Goal: Transaction & Acquisition: Purchase product/service

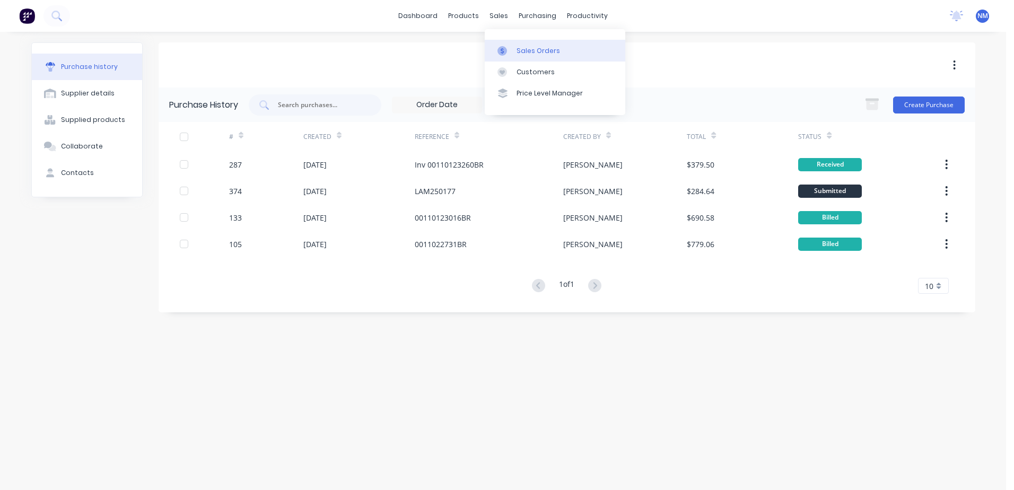
click at [537, 52] on div "Sales Orders" at bounding box center [539, 51] width 44 height 10
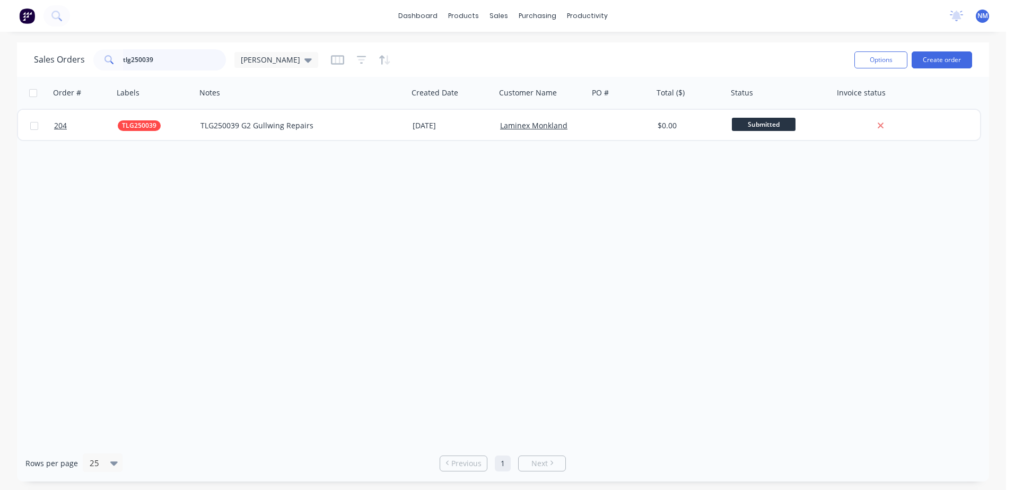
click at [155, 62] on input "tlg250039" at bounding box center [174, 59] width 103 height 21
type input "t"
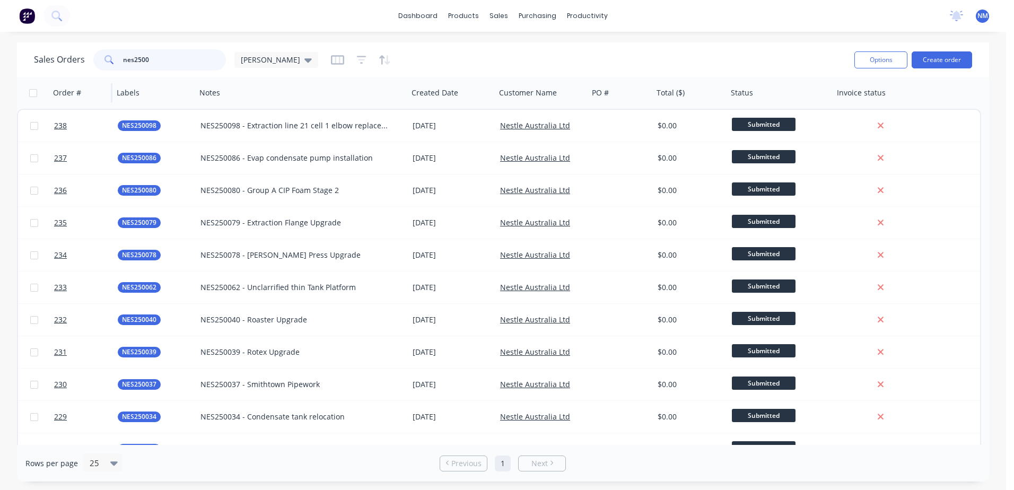
drag, startPoint x: 163, startPoint y: 51, endPoint x: 72, endPoint y: 82, distance: 96.3
click at [72, 82] on div "Sales Orders nes2500 [PERSON_NAME] Options Create order Order # Labels Notes Cr…" at bounding box center [503, 261] width 972 height 439
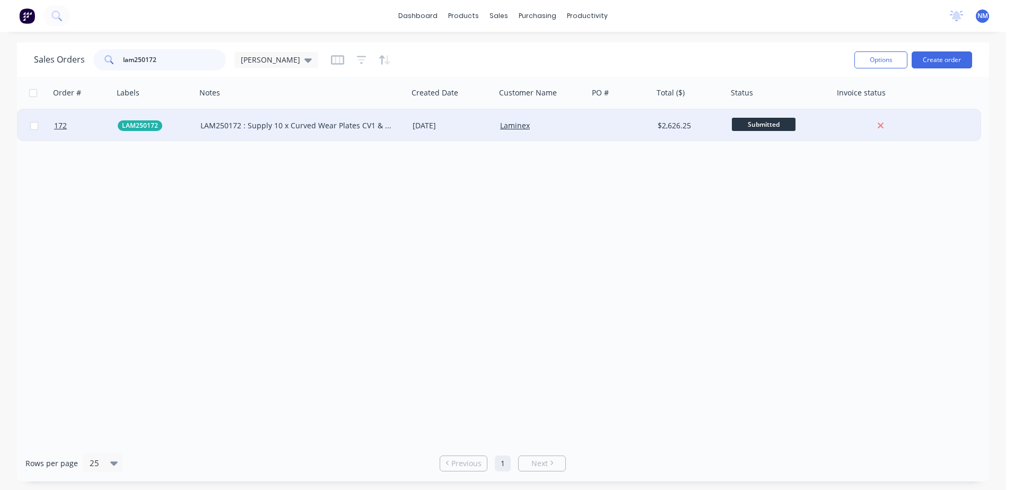
type input "lam250172"
click at [598, 129] on div at bounding box center [621, 126] width 65 height 32
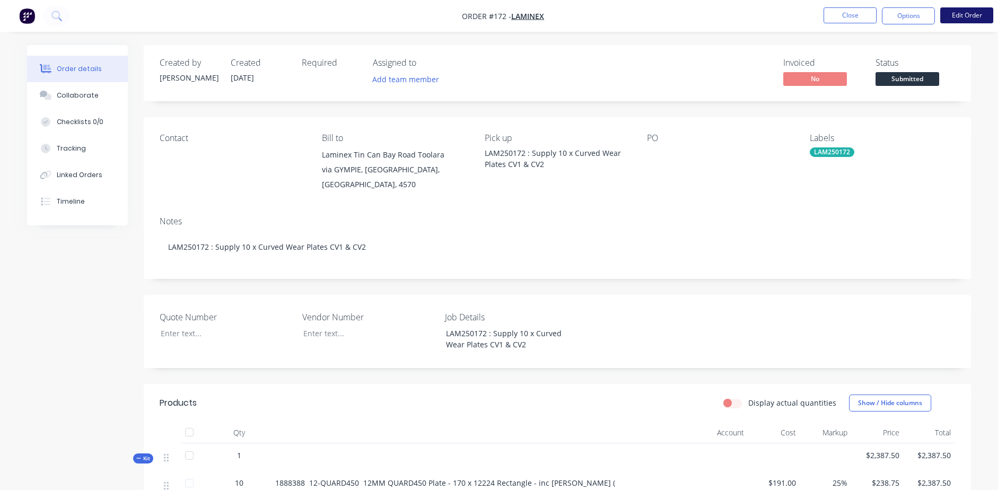
click at [956, 21] on button "Edit Order" at bounding box center [967, 15] width 53 height 16
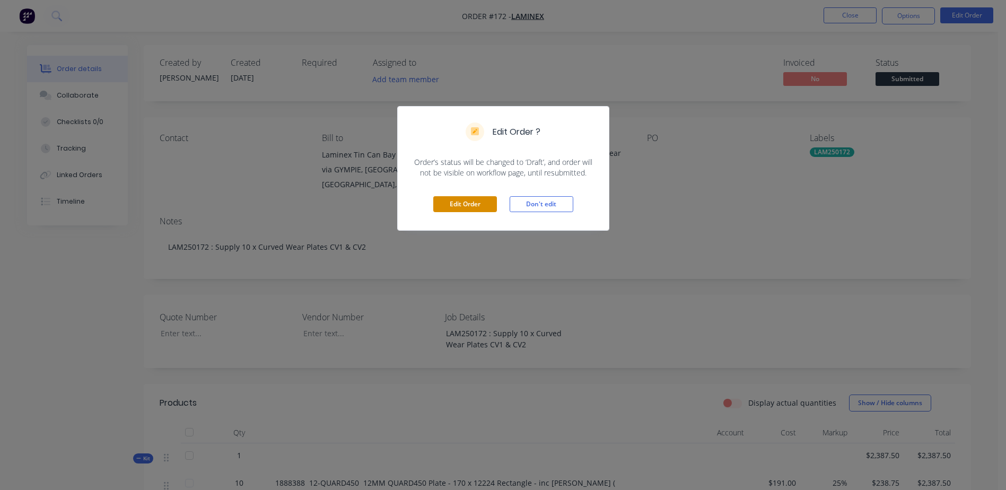
click at [457, 210] on button "Edit Order" at bounding box center [465, 204] width 64 height 16
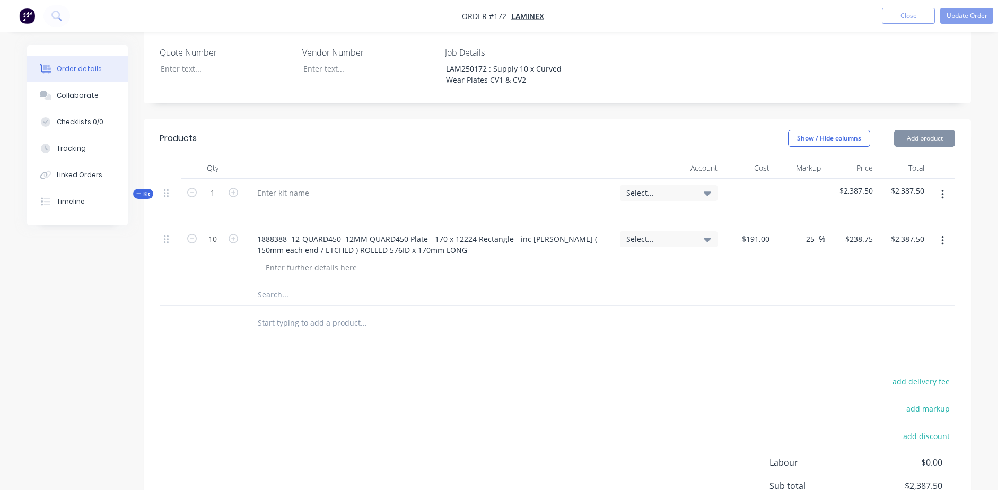
scroll to position [403, 0]
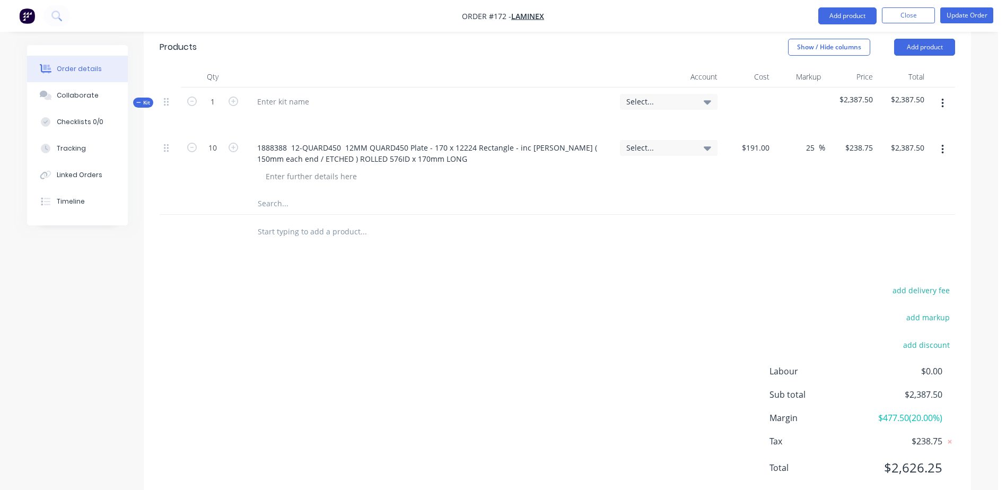
click at [270, 193] on input "text" at bounding box center [363, 203] width 212 height 21
click at [281, 193] on input "text" at bounding box center [363, 203] width 212 height 21
click at [293, 193] on input "text" at bounding box center [363, 203] width 212 height 21
type input "vr-f03e00284n flapper disc 40gr"
click at [337, 214] on button "Add vr-f03e00284n flapper disc 40gr to kit" at bounding box center [408, 231] width 318 height 34
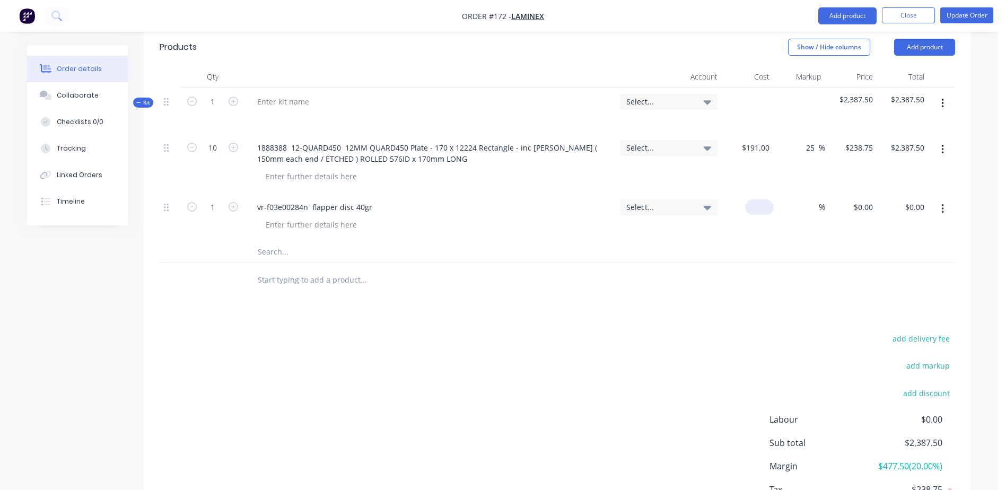
click at [756, 193] on div "$0.00" at bounding box center [748, 217] width 52 height 48
type input "$4.40"
click at [232, 202] on icon "button" at bounding box center [234, 207] width 10 height 10
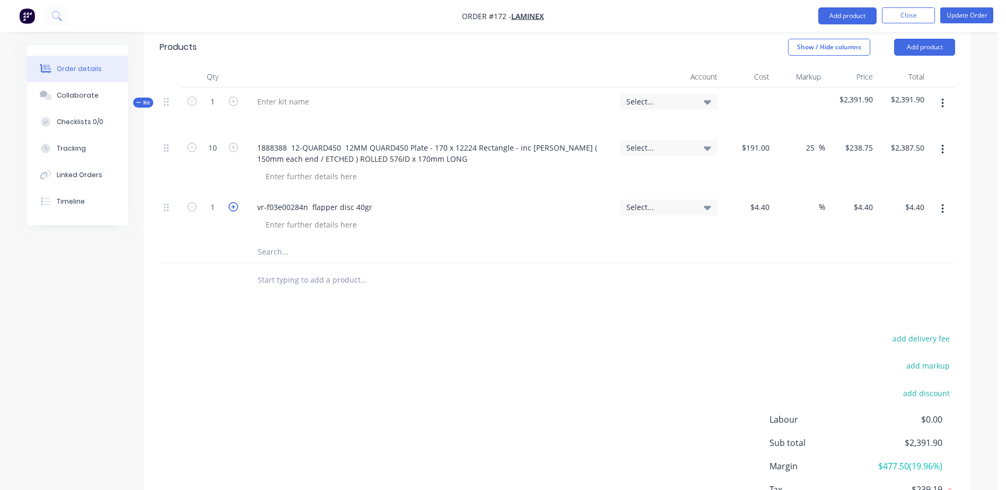
type input "2"
type input "$8.80"
click at [848, 18] on button "Add product" at bounding box center [848, 15] width 58 height 17
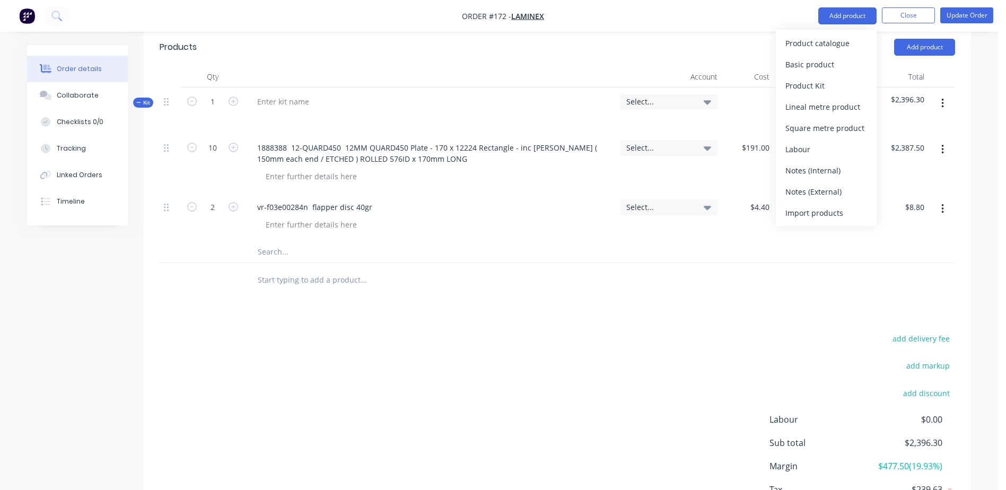
click at [484, 332] on div "add delivery fee add markup add discount Labour $0.00 Sub total $2,396.30 Margi…" at bounding box center [558, 434] width 796 height 205
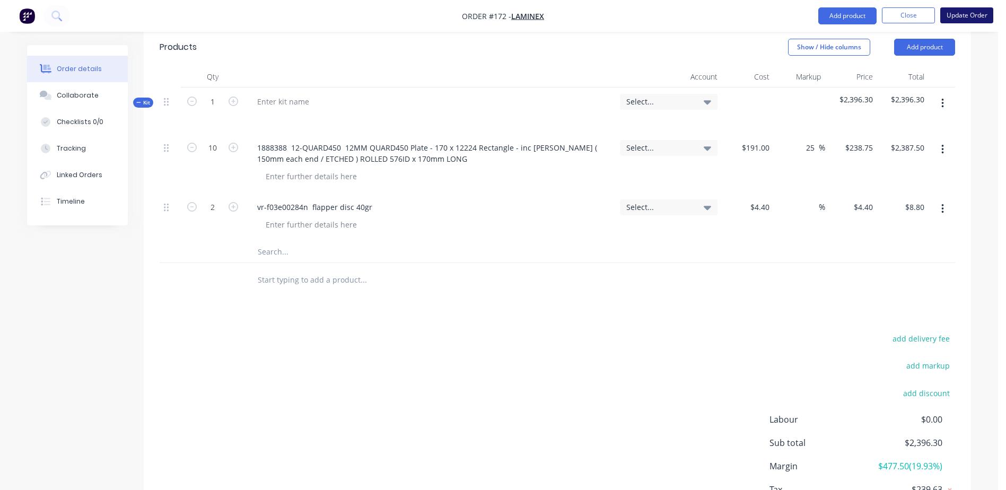
click at [959, 16] on button "Update Order" at bounding box center [967, 15] width 53 height 16
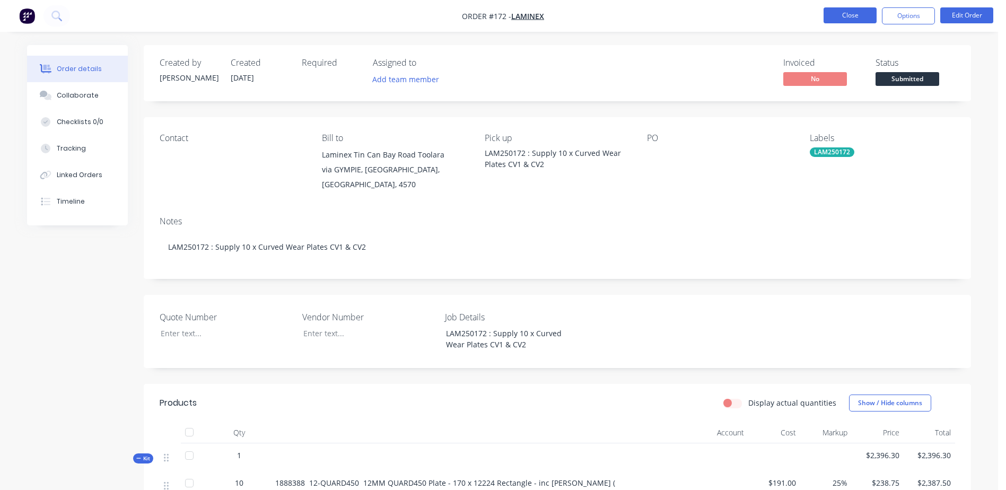
click at [842, 16] on button "Close" at bounding box center [850, 15] width 53 height 16
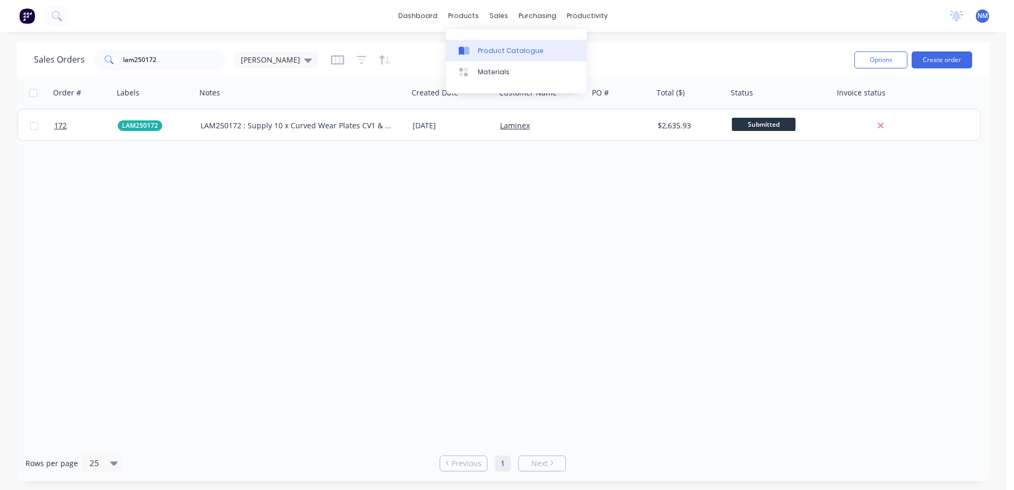
click at [489, 55] on div "Product Catalogue" at bounding box center [511, 51] width 66 height 10
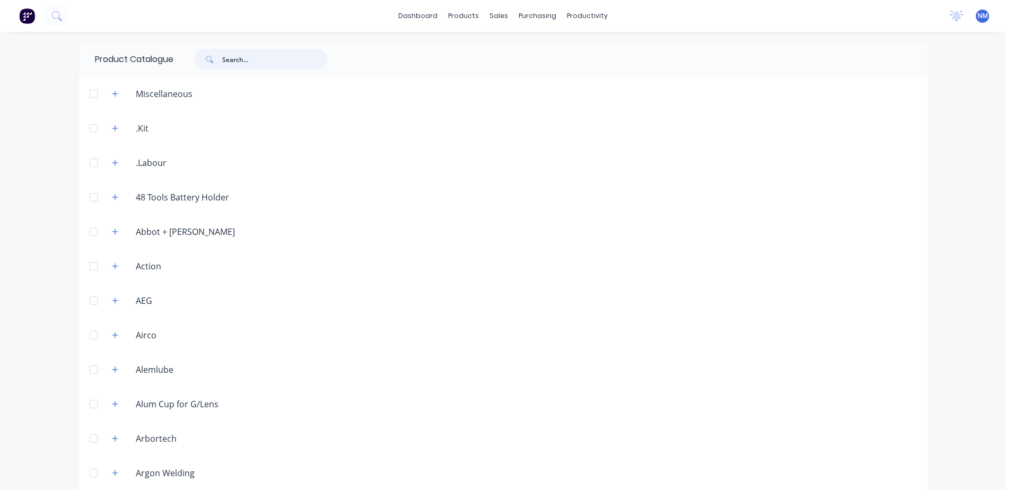
click at [240, 64] on input "text" at bounding box center [274, 59] width 105 height 21
type input "vr_f03"
click at [105, 17] on div "dashboard products sales purchasing productivity dashboard products Product Cat…" at bounding box center [503, 16] width 1006 height 32
click at [61, 19] on icon at bounding box center [56, 16] width 10 height 10
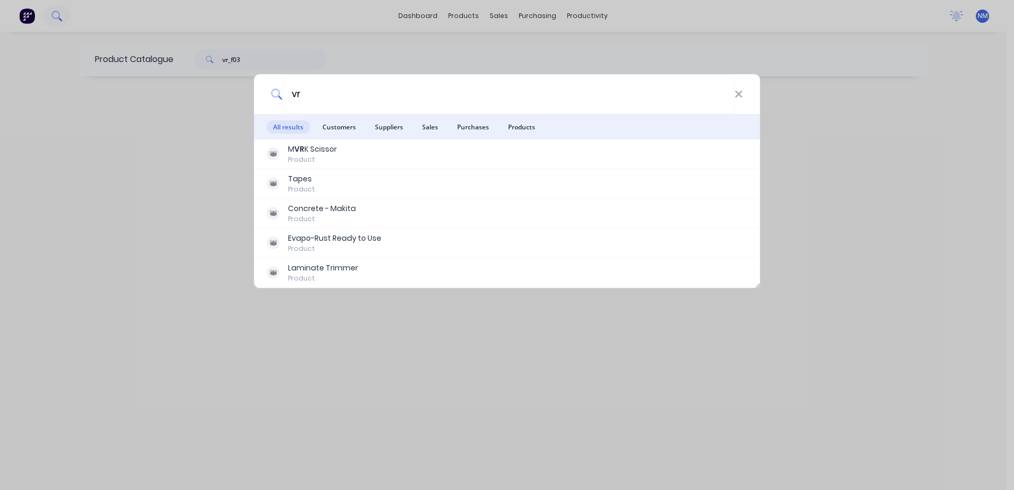
type input "v"
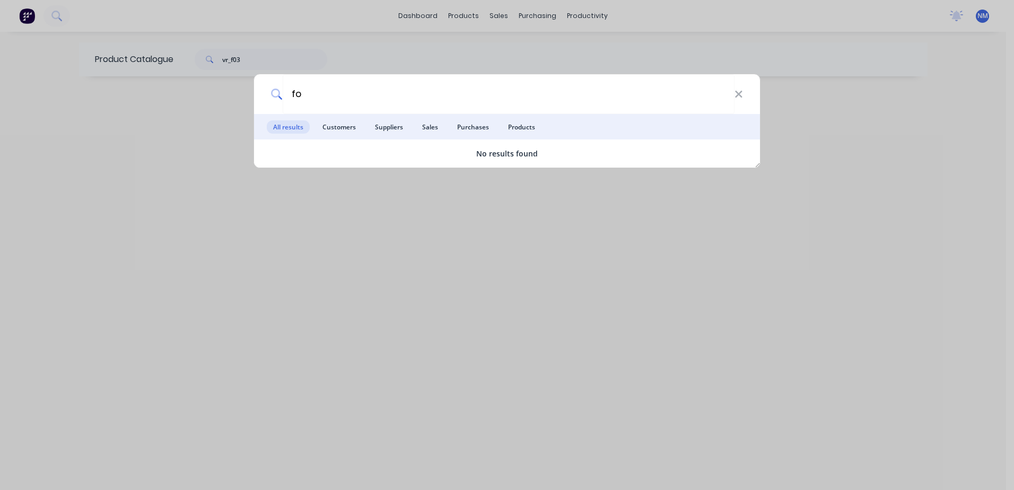
type input "f"
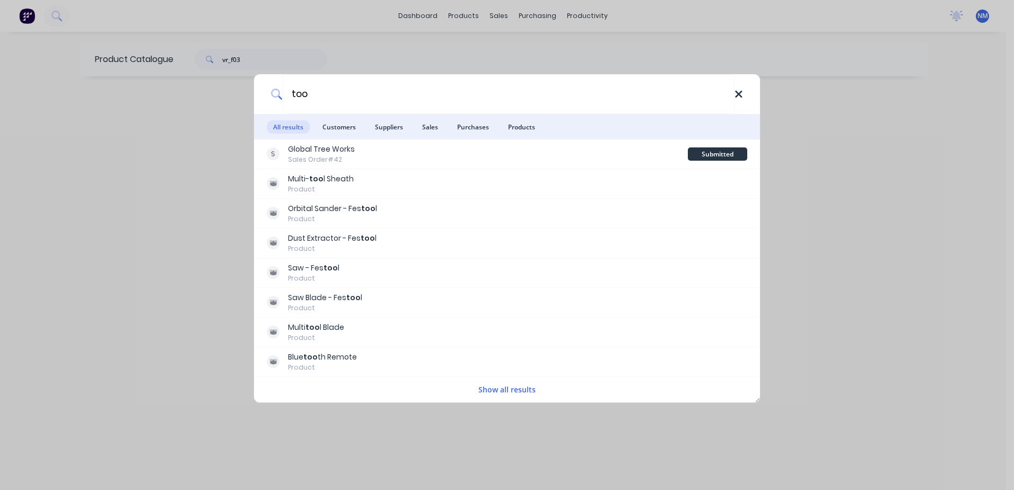
type input "too"
click at [739, 95] on icon at bounding box center [739, 95] width 8 height 12
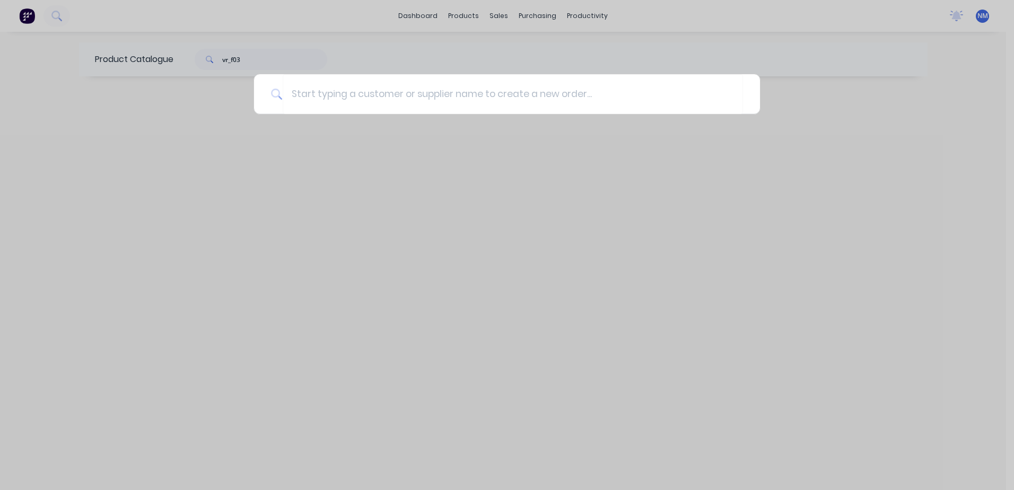
click at [285, 222] on div at bounding box center [507, 245] width 1014 height 490
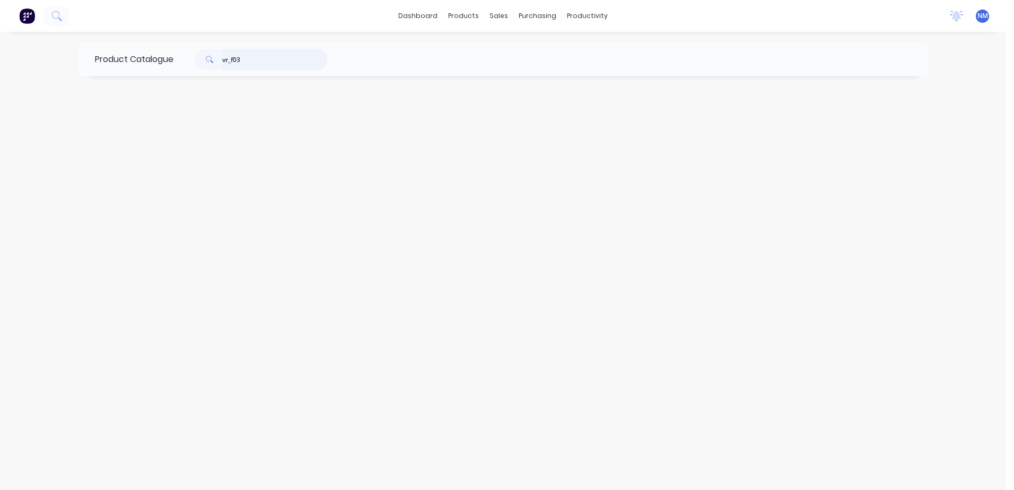
click at [246, 59] on input "vr_f03" at bounding box center [274, 59] width 105 height 21
type input "v"
type input "f03e"
click at [186, 173] on div "Product Catalogue f03e" at bounding box center [503, 260] width 849 height 437
click at [536, 48] on div "Sales Orders" at bounding box center [539, 51] width 44 height 10
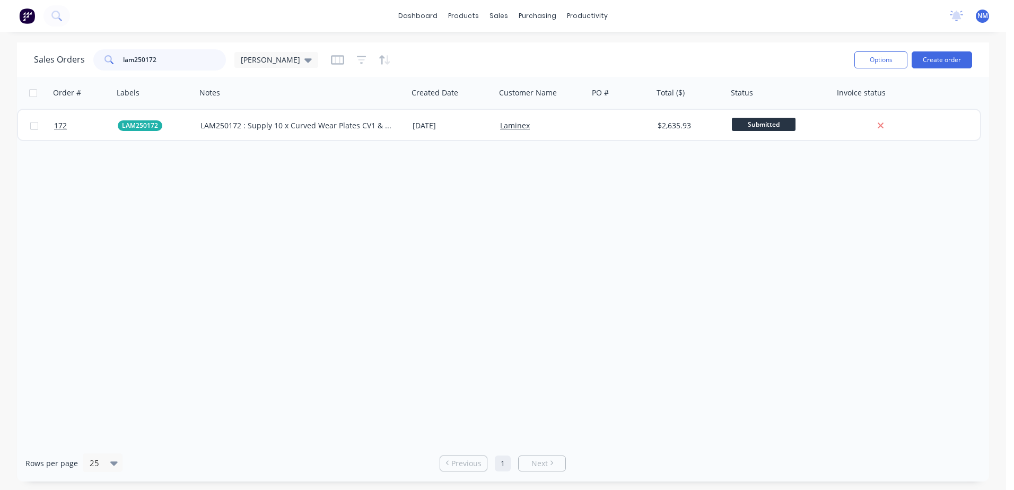
click at [88, 71] on div "Sales Orders lam250172 [PERSON_NAME]" at bounding box center [440, 60] width 812 height 26
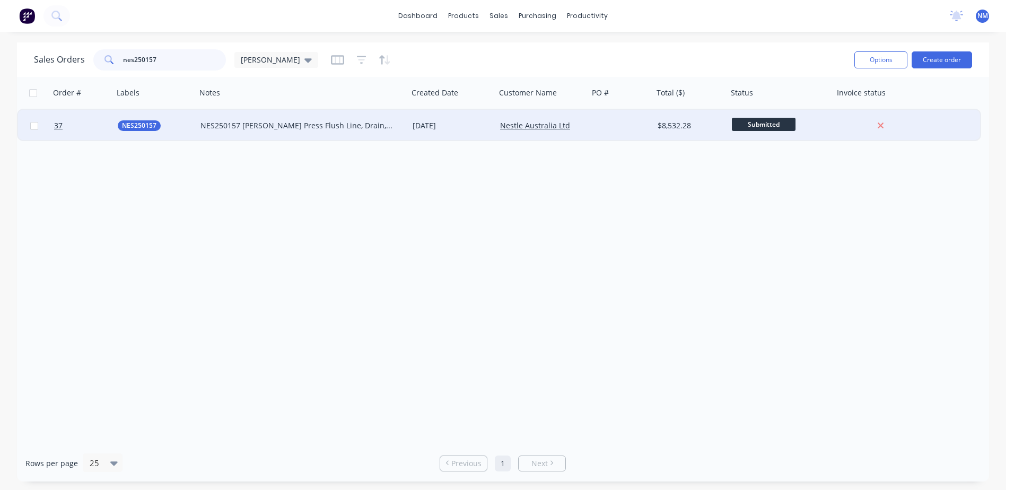
type input "nes250157"
click at [631, 127] on div at bounding box center [621, 126] width 65 height 32
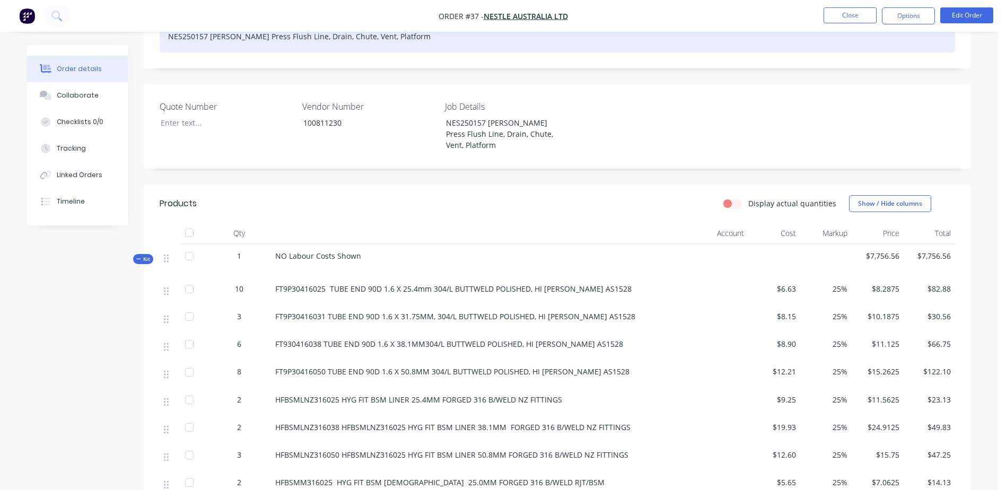
scroll to position [265, 0]
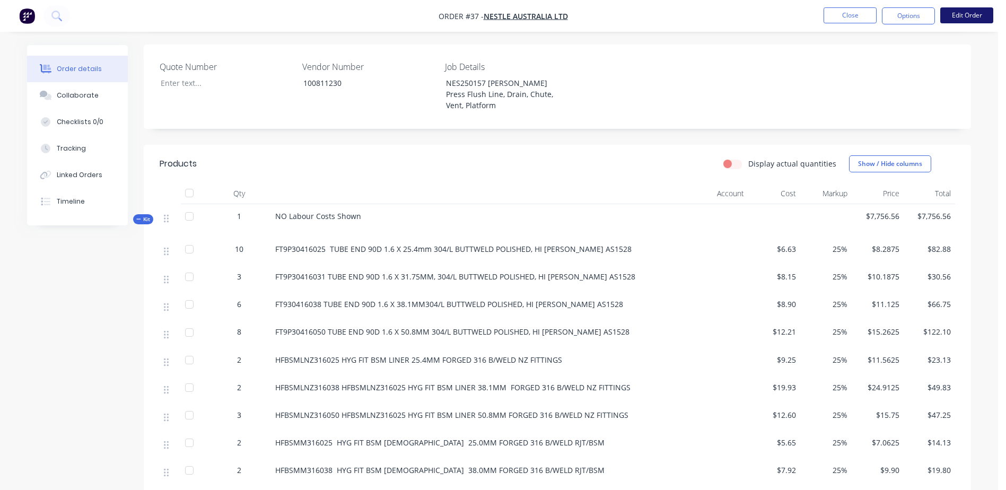
click at [966, 17] on button "Edit Order" at bounding box center [967, 15] width 53 height 16
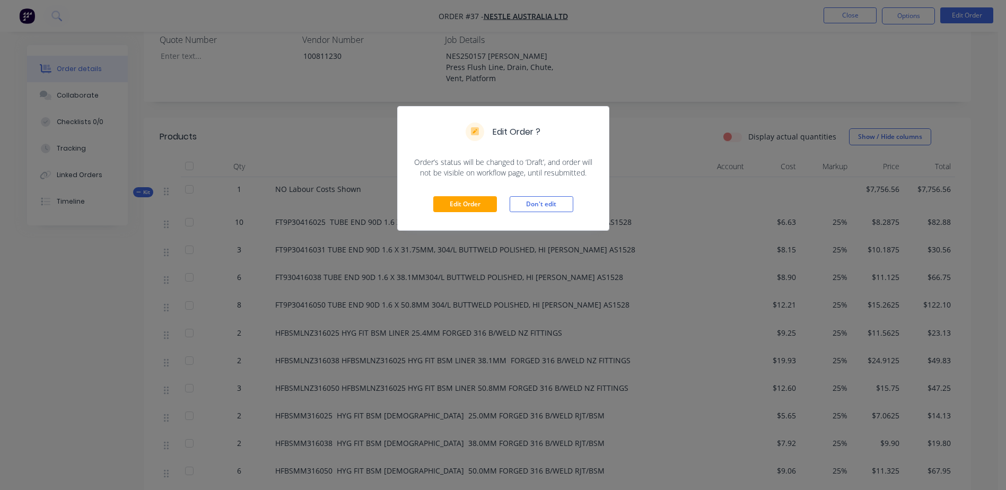
scroll to position [318, 0]
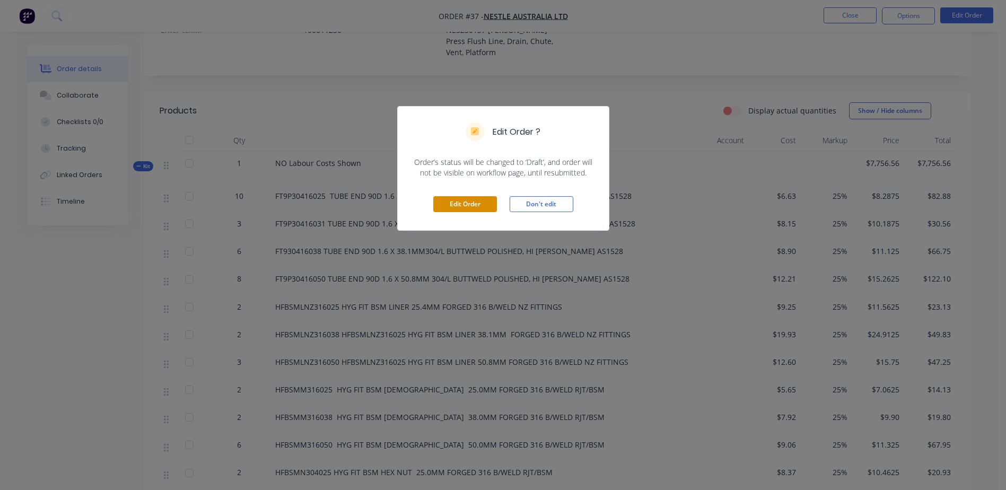
click at [458, 208] on button "Edit Order" at bounding box center [465, 204] width 64 height 16
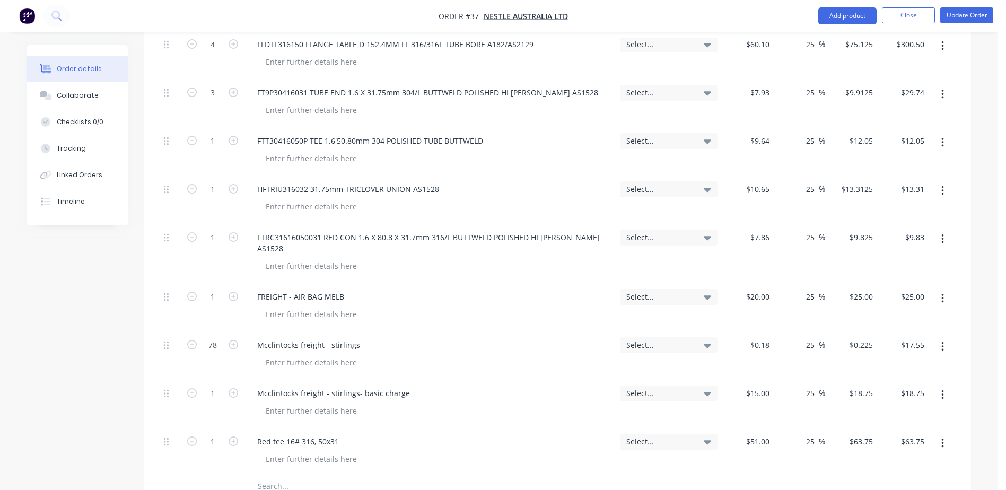
scroll to position [3077, 0]
click at [280, 475] on input "text" at bounding box center [363, 485] width 212 height 21
click at [277, 475] on input "text" at bounding box center [363, 485] width 212 height 21
type input "rl445065"
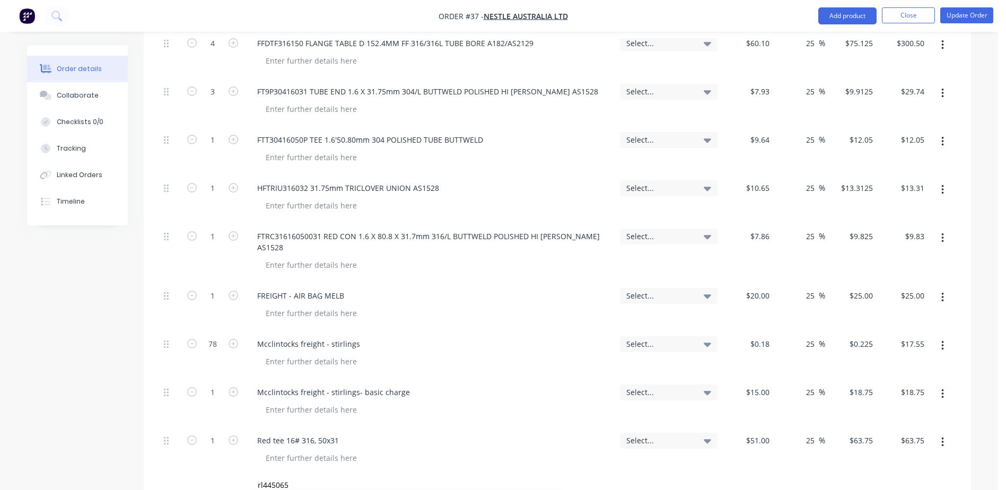
click at [233, 484] on icon "button" at bounding box center [234, 489] width 10 height 10
type input "2"
click at [762, 481] on input at bounding box center [768, 488] width 12 height 15
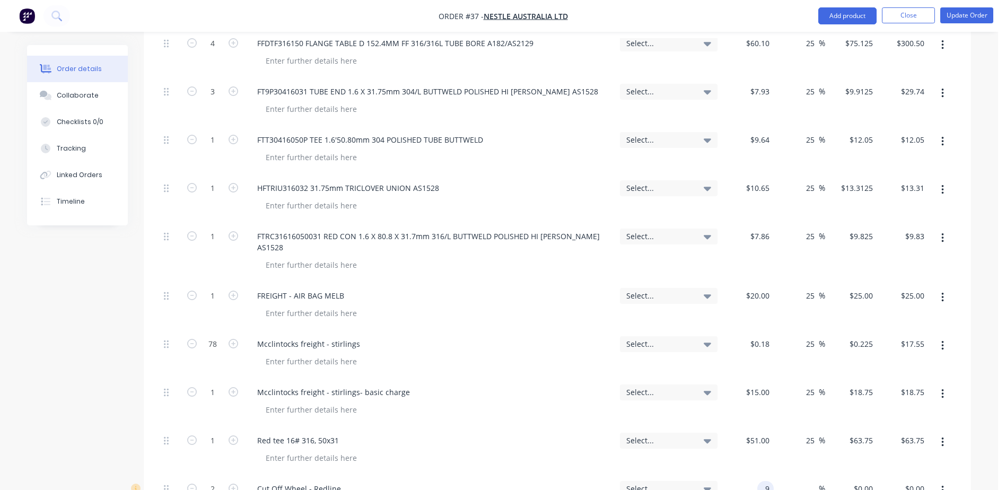
type input "$0.90"
type input "$1.80"
type input "vr-f03e00284n flapper disc"
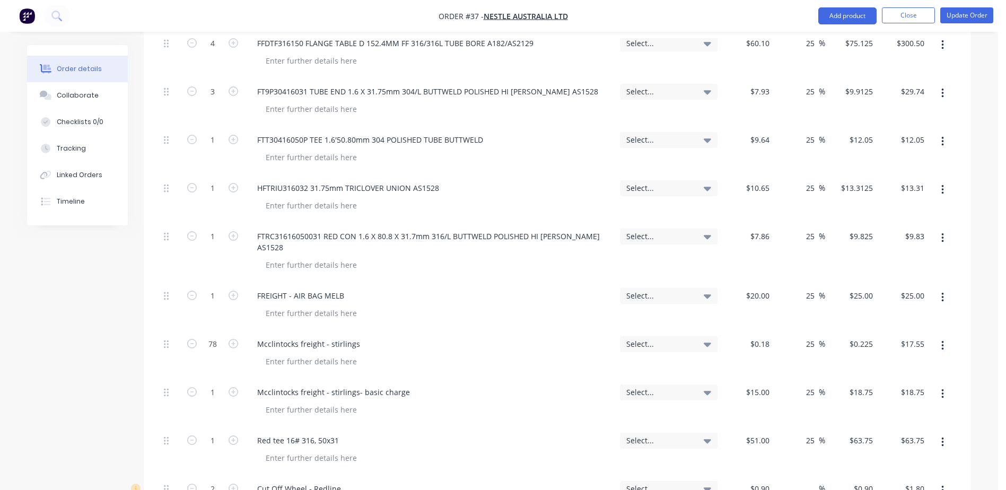
type input "$4.40"
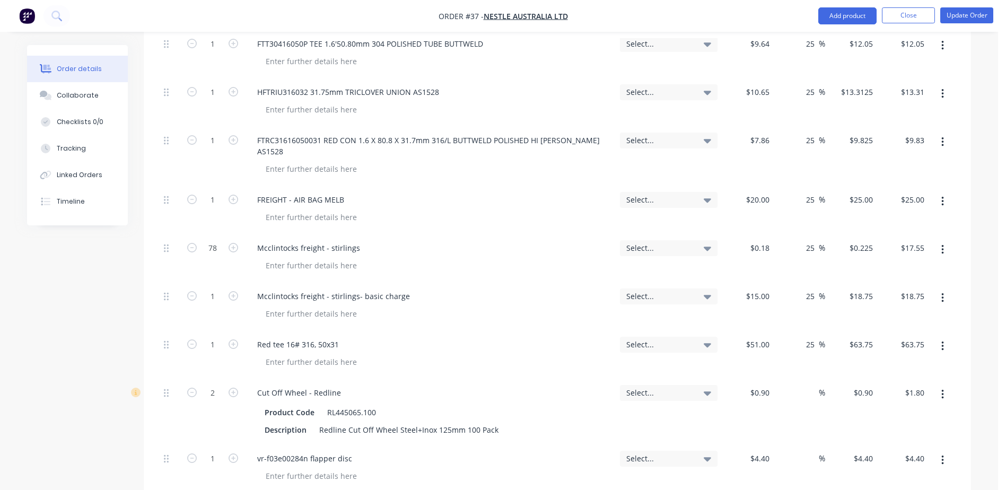
scroll to position [3183, 0]
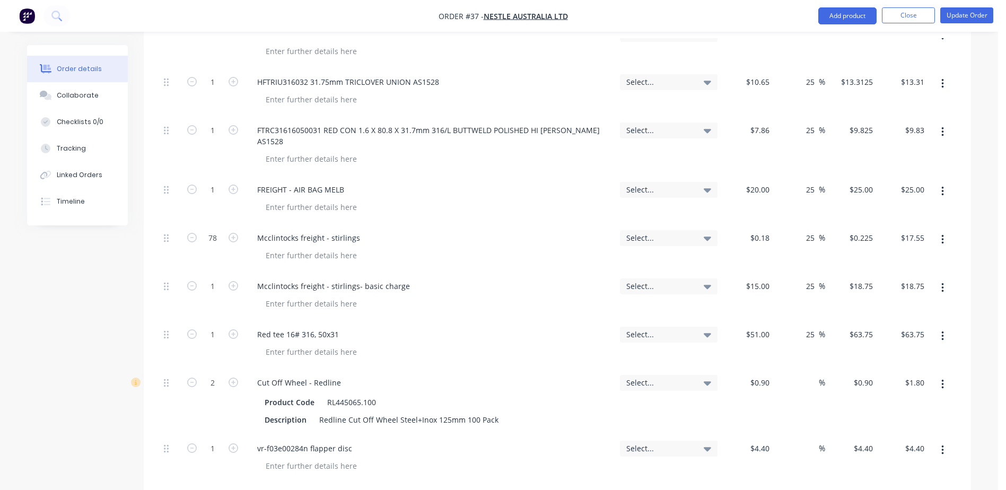
click at [262, 483] on input "text" at bounding box center [363, 493] width 212 height 21
click at [277, 483] on input "text" at bounding box center [363, 493] width 212 height 21
click at [274, 483] on input "070" at bounding box center [363, 493] width 212 height 21
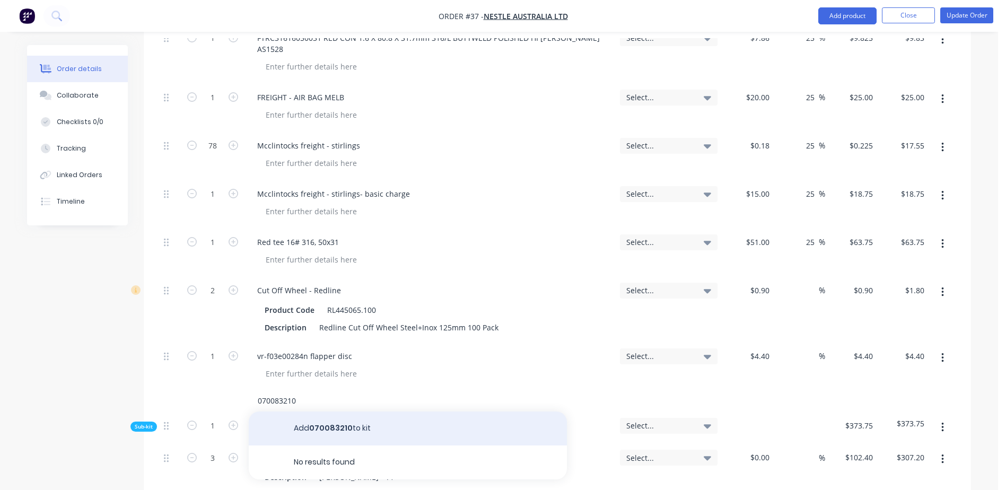
scroll to position [3289, 0]
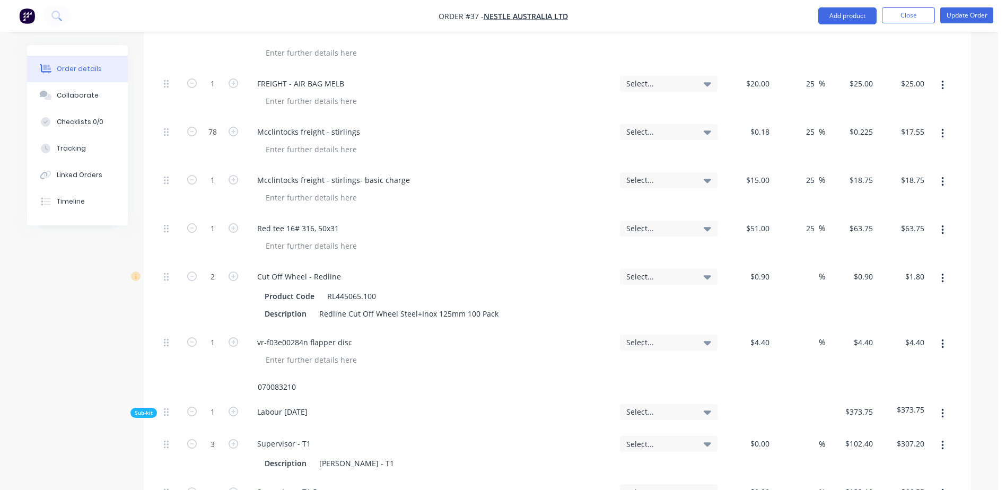
drag, startPoint x: 301, startPoint y: 232, endPoint x: 249, endPoint y: 240, distance: 52.7
click at [249, 377] on div "070083210" at bounding box center [408, 387] width 318 height 21
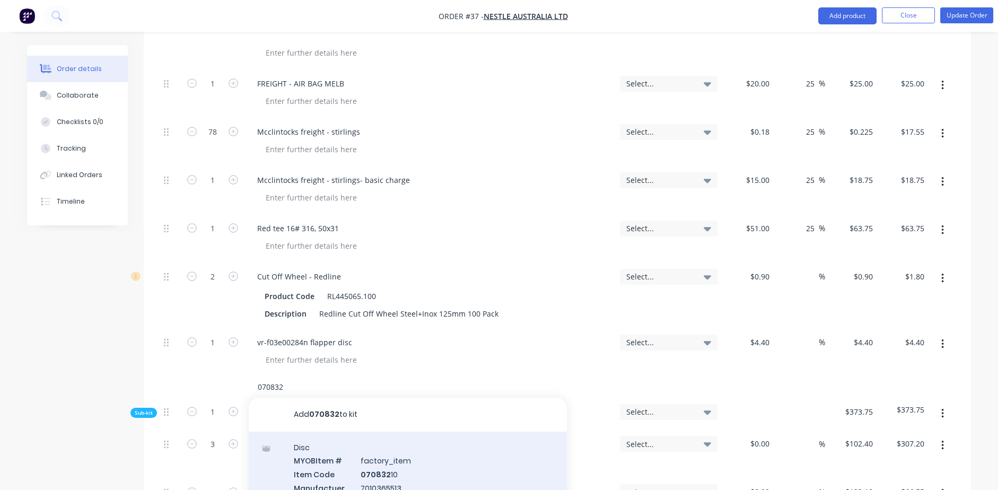
type input "070832"
click at [368, 432] on div "Disc MYOB Item # factory_item Item Code 070832 10 Manufactuer Part No. 70103655…" at bounding box center [408, 494] width 318 height 124
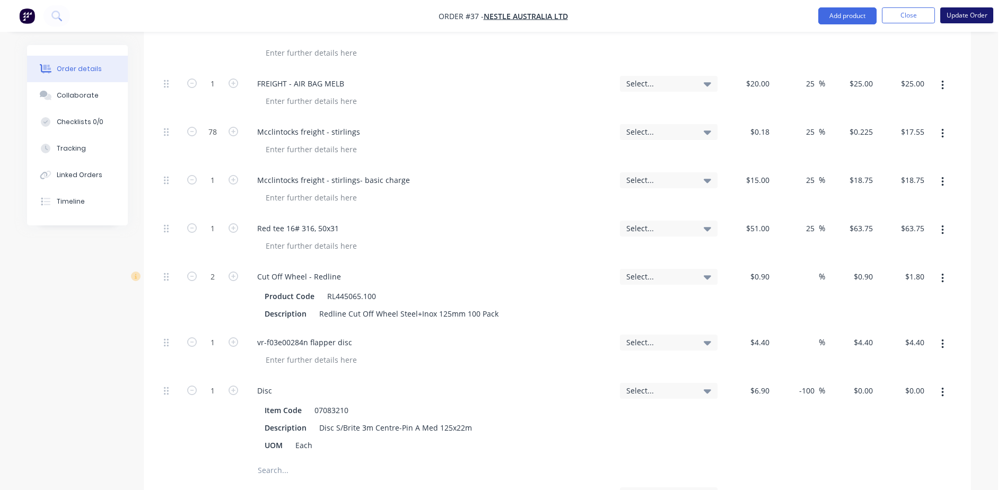
click at [967, 16] on button "Update Order" at bounding box center [967, 15] width 53 height 16
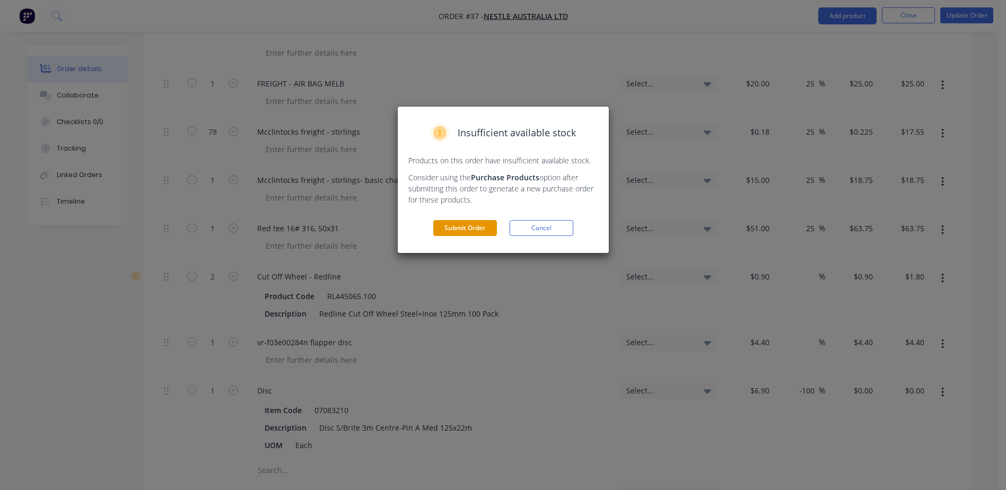
click at [470, 229] on button "Submit Order" at bounding box center [465, 228] width 64 height 16
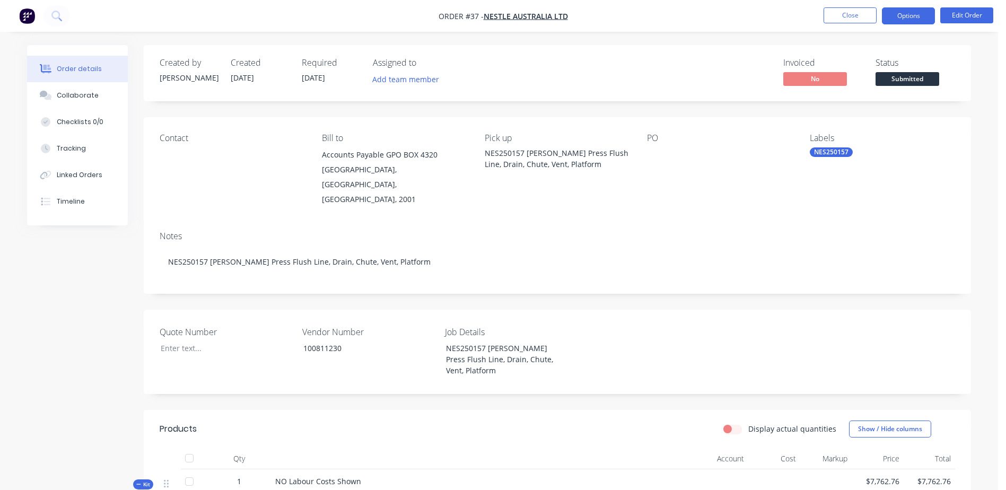
click at [889, 16] on button "Options" at bounding box center [908, 15] width 53 height 17
click at [690, 16] on nav "Order #37 - Nestle Australia Ltd Close Options Edit Order" at bounding box center [503, 16] width 1006 height 32
click at [829, 12] on button "Close" at bounding box center [850, 15] width 53 height 16
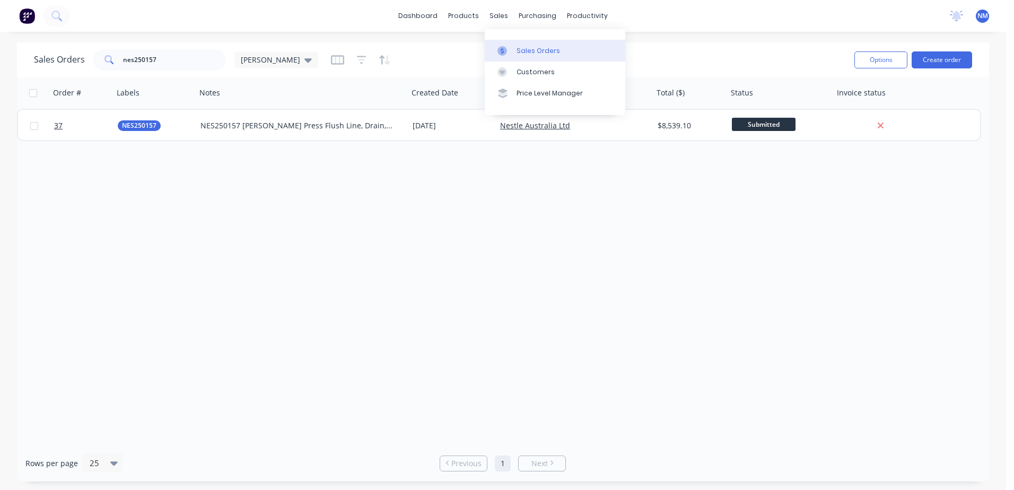
click at [529, 48] on div "Sales Orders" at bounding box center [539, 51] width 44 height 10
click at [529, 46] on div "Sales Orders" at bounding box center [539, 51] width 44 height 10
click at [162, 57] on input "nes250157" at bounding box center [174, 59] width 103 height 21
type input "n"
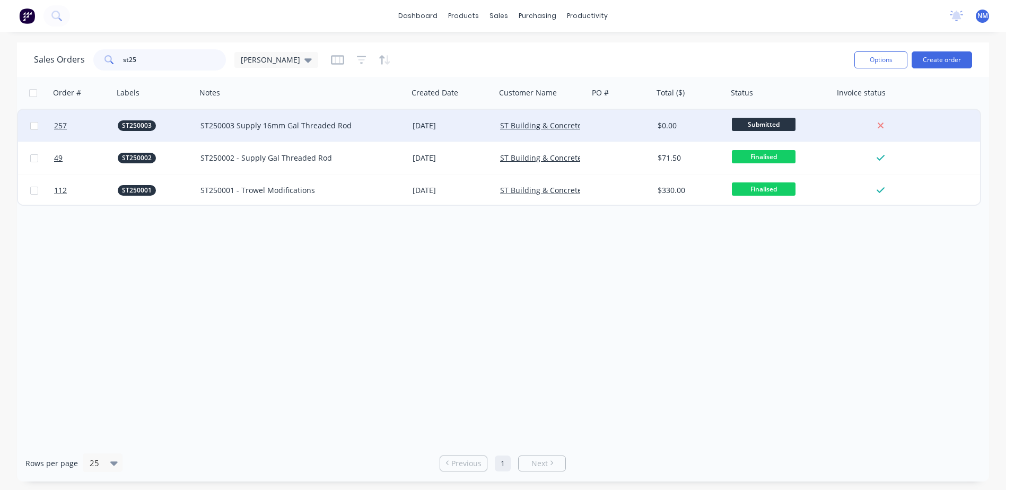
type input "st25"
click at [368, 125] on div "ST250003 Supply 16mm Gal Threaded Rod" at bounding box center [298, 125] width 194 height 11
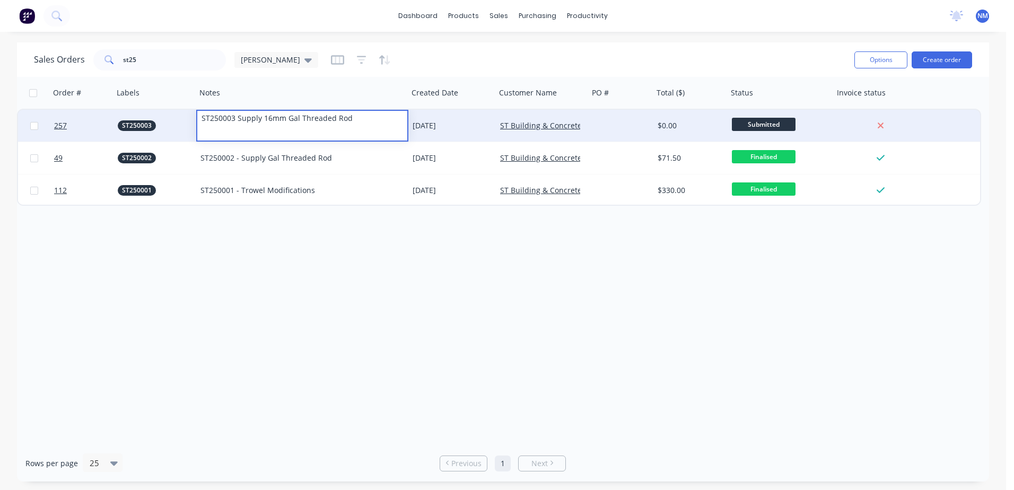
click at [384, 293] on div "Order # Labels Notes Created Date Customer Name PO # Total ($) Status Invoice s…" at bounding box center [503, 261] width 972 height 368
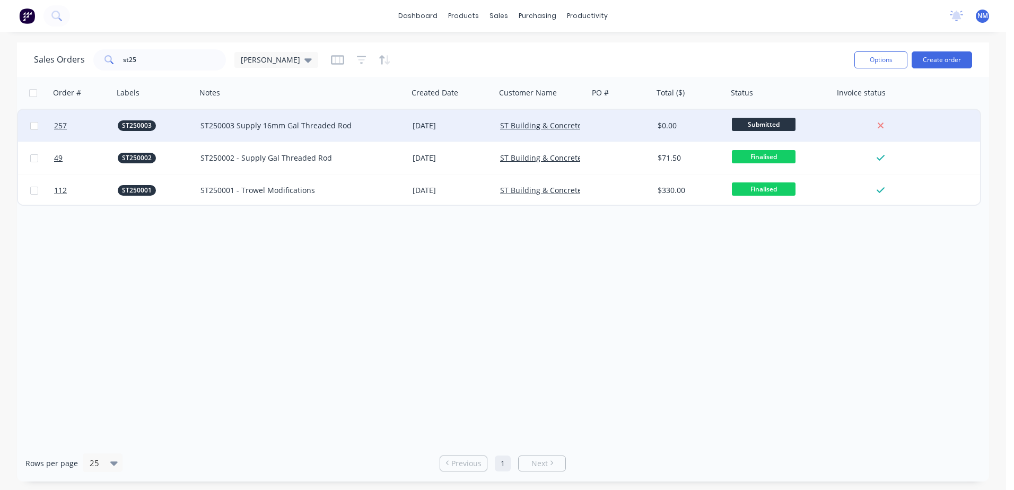
click at [592, 129] on div at bounding box center [621, 126] width 65 height 32
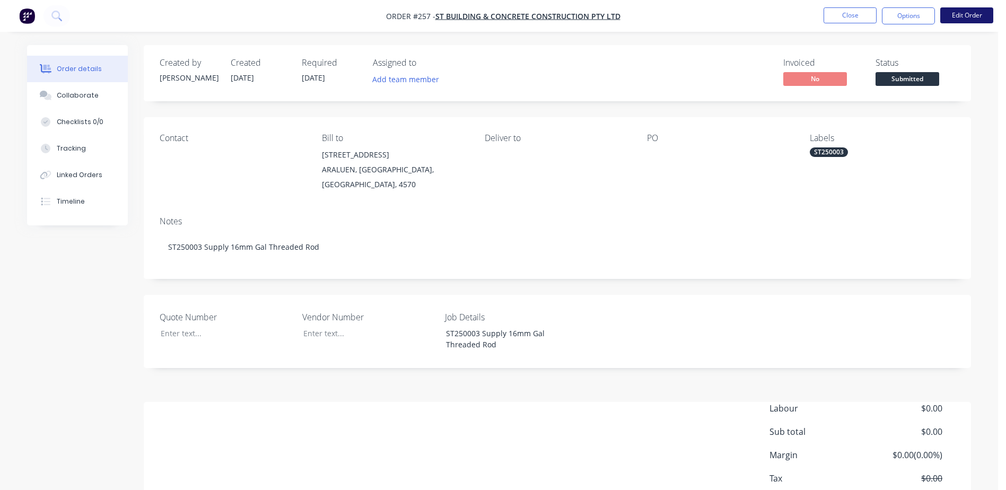
click at [959, 15] on button "Edit Order" at bounding box center [967, 15] width 53 height 16
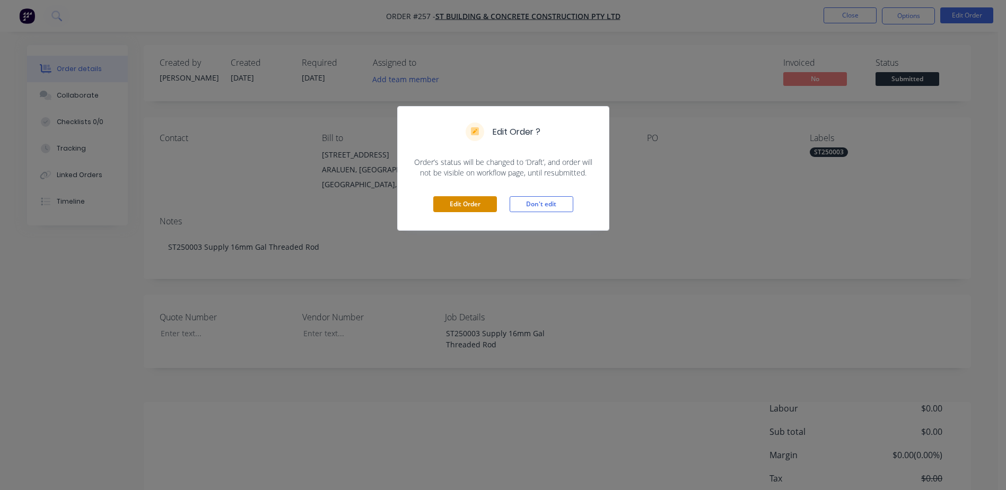
click at [458, 205] on button "Edit Order" at bounding box center [465, 204] width 64 height 16
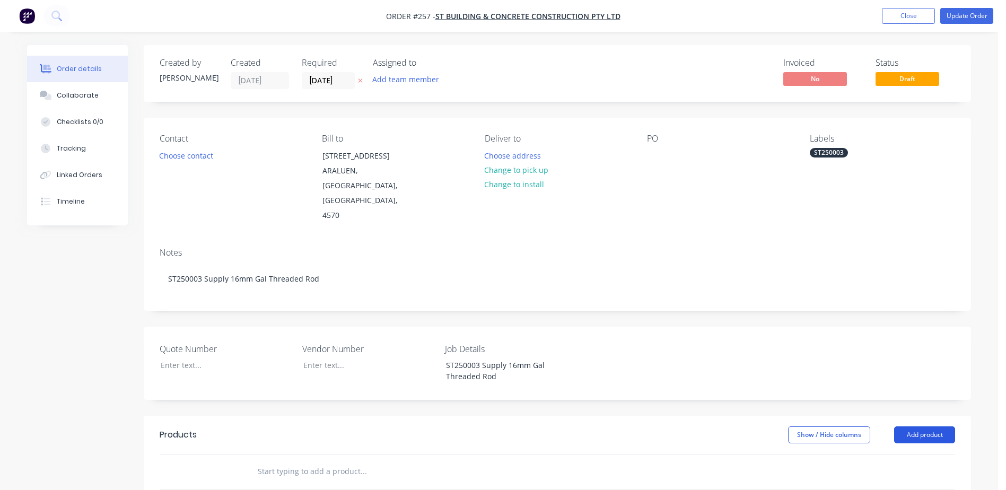
click at [921, 427] on button "Add product" at bounding box center [924, 435] width 61 height 17
click at [865, 454] on div "Product catalogue" at bounding box center [905, 461] width 82 height 15
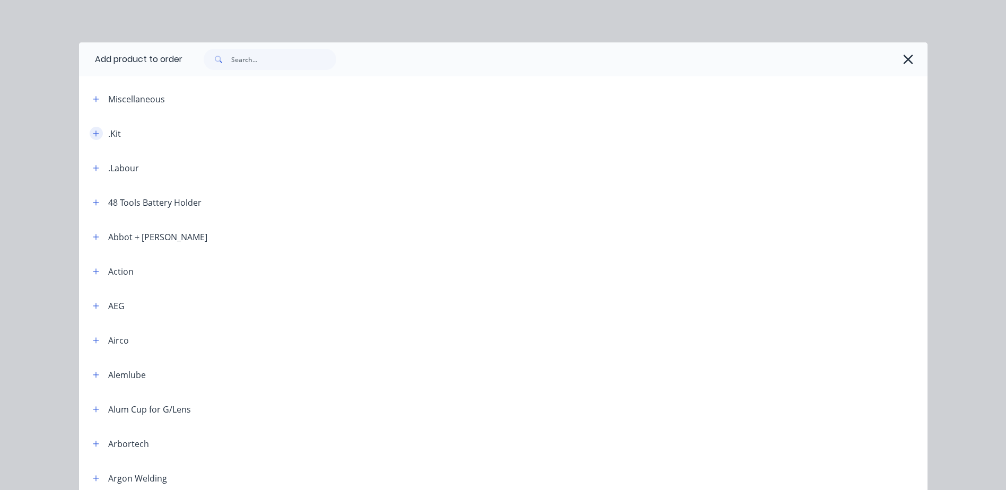
click at [93, 136] on icon "button" at bounding box center [96, 133] width 6 height 7
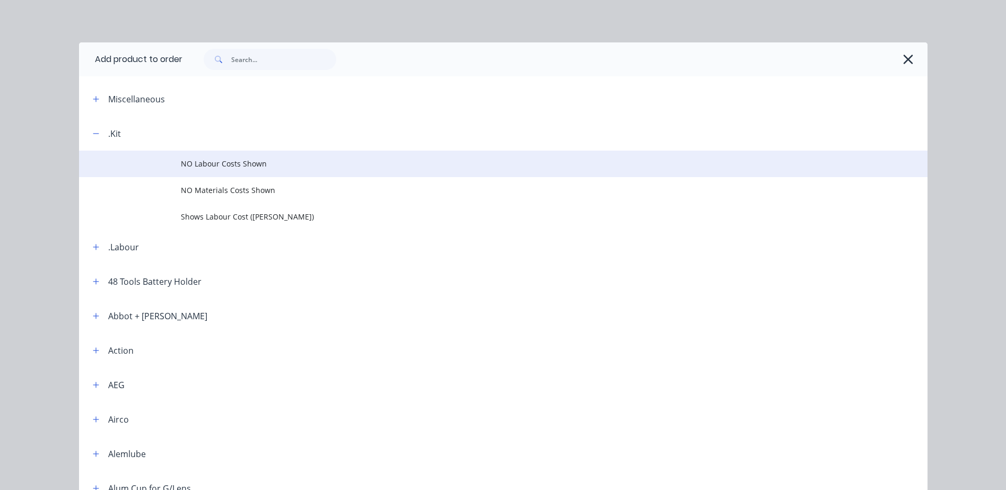
click at [211, 169] on td "NO Labour Costs Shown" at bounding box center [554, 164] width 747 height 27
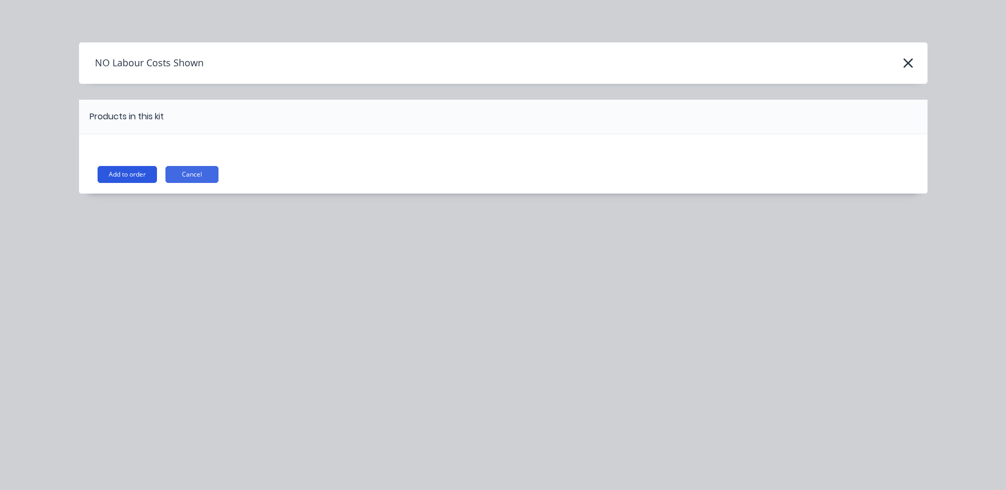
click at [132, 178] on button "Add to order" at bounding box center [127, 174] width 59 height 17
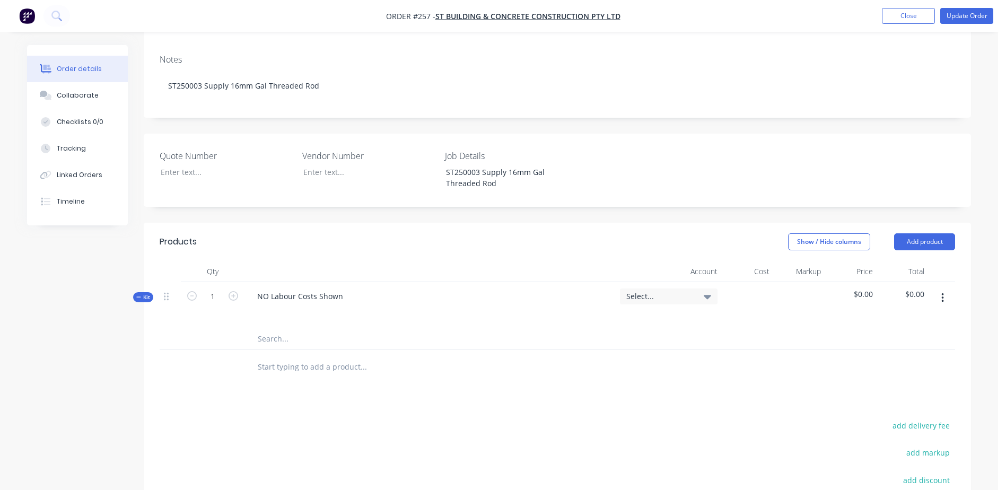
scroll to position [212, 0]
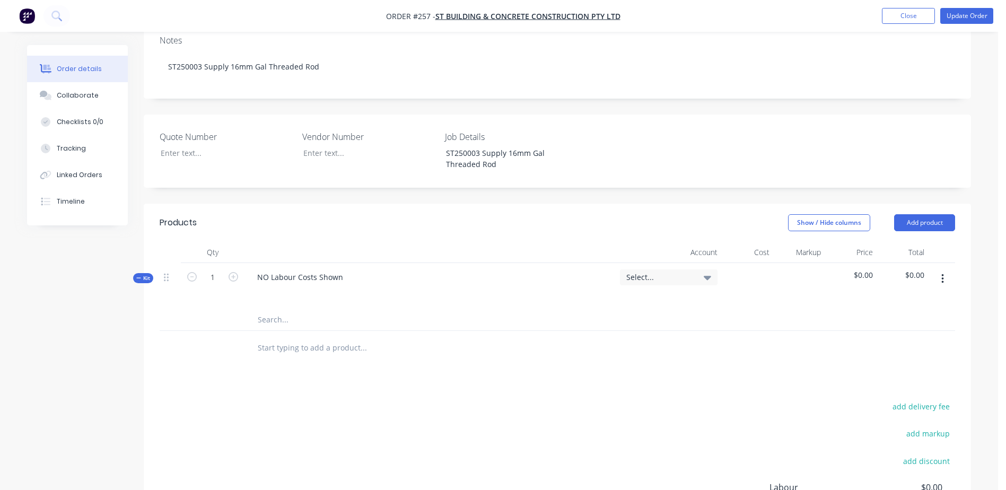
click at [277, 309] on input "text" at bounding box center [363, 319] width 212 height 21
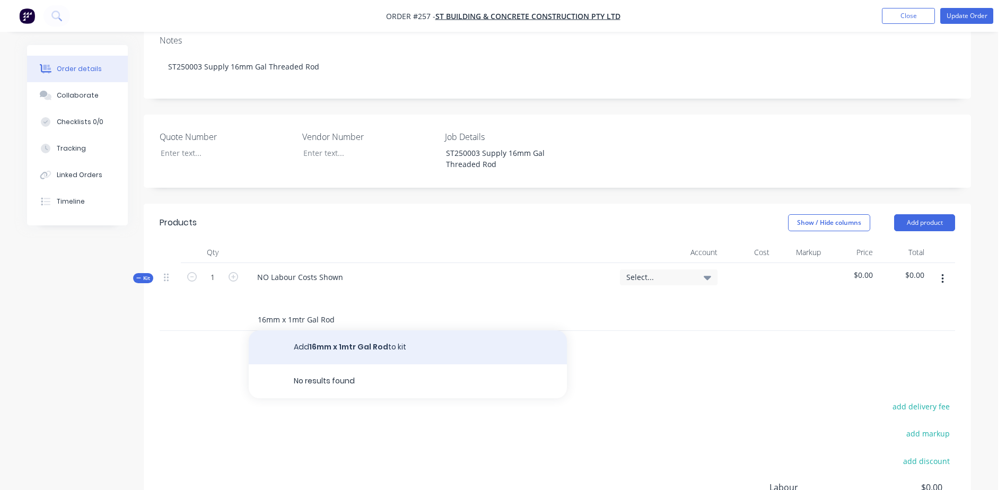
type input "16mm x 1mtr Gal Rod"
click at [347, 331] on button "Add 16mm x 1mtr Gal Rod to kit" at bounding box center [408, 348] width 318 height 34
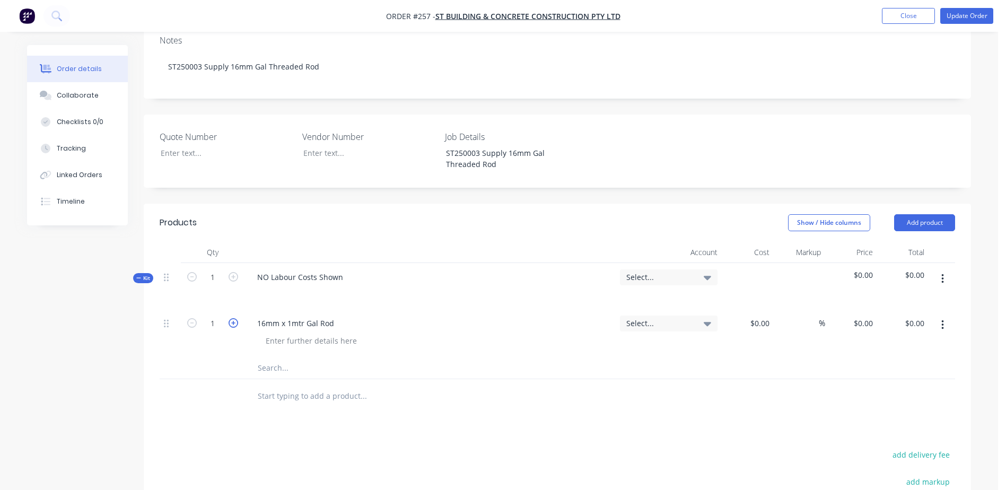
click at [231, 318] on icon "button" at bounding box center [234, 323] width 10 height 10
type input "5"
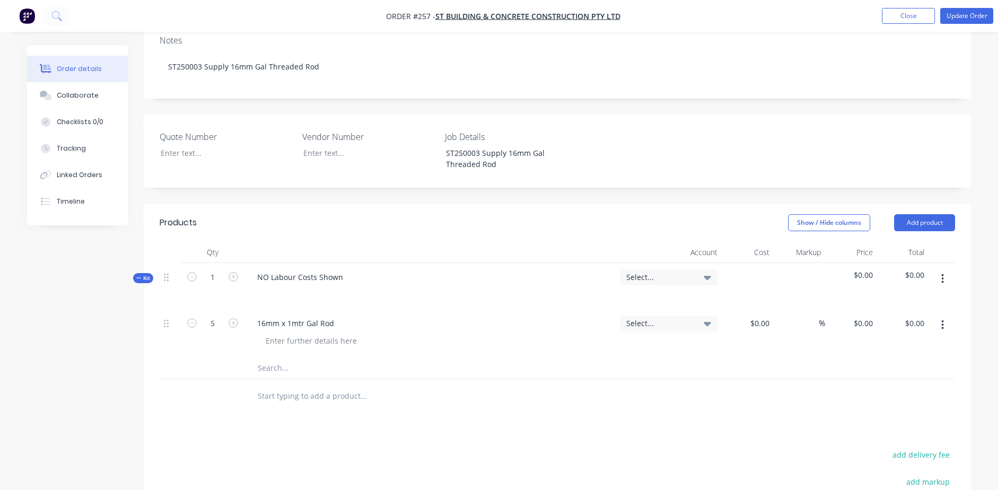
click at [266, 358] on input "text" at bounding box center [363, 368] width 212 height 21
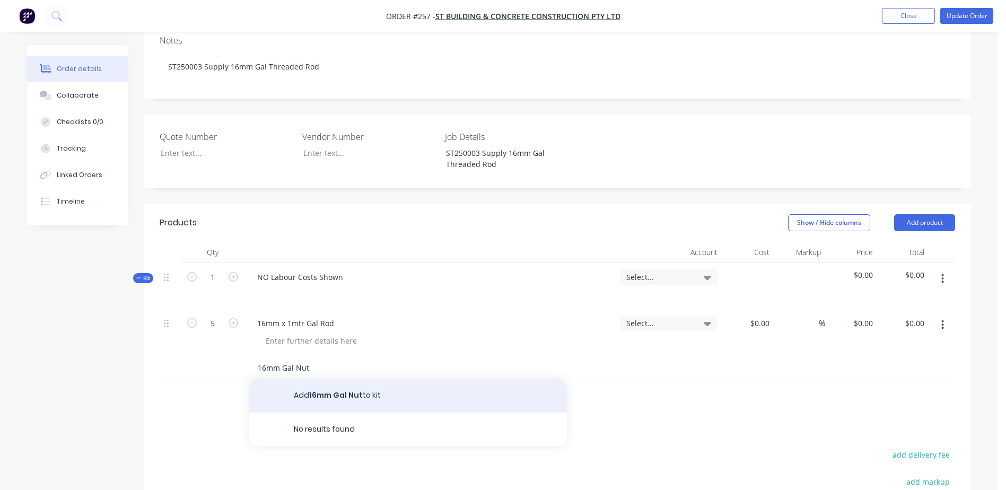
type input "16mm Gal Nut"
click at [346, 379] on button "Add 16mm Gal Nut to kit" at bounding box center [408, 396] width 318 height 34
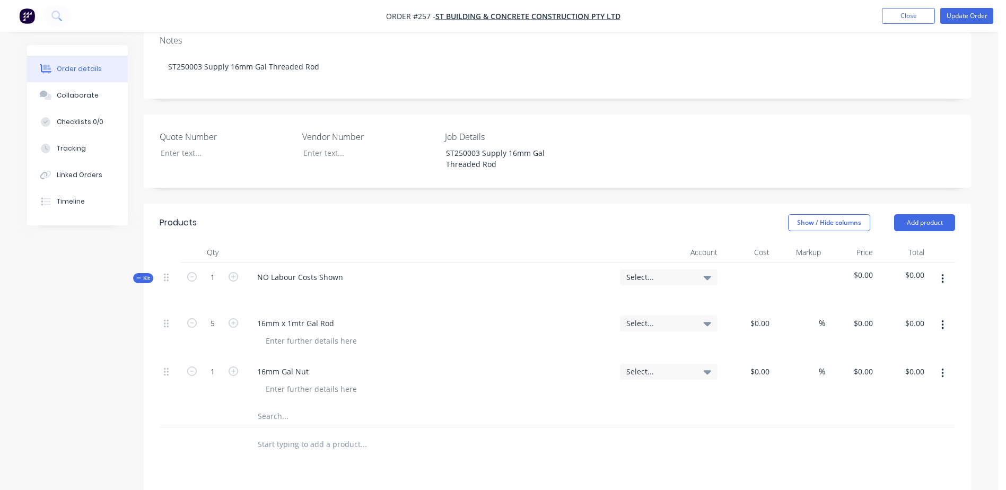
click at [267, 406] on input "text" at bounding box center [363, 416] width 212 height 21
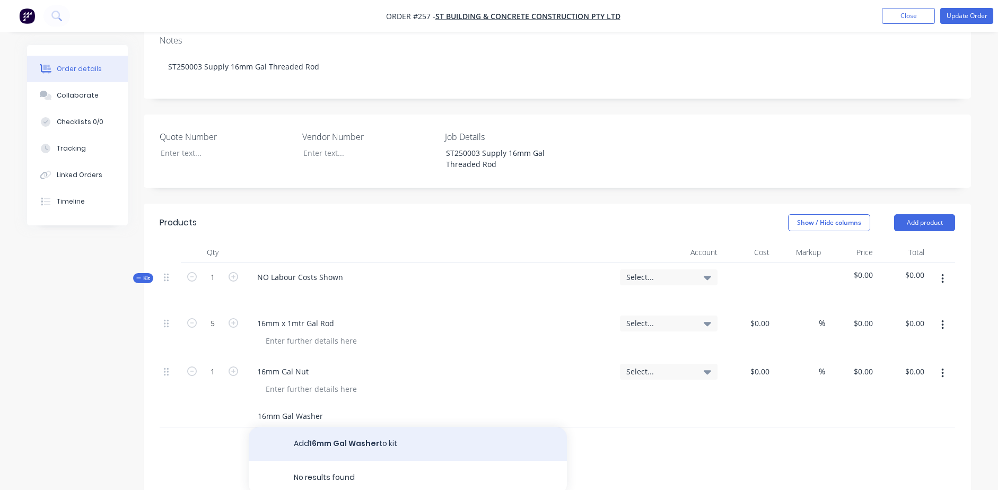
type input "16mm Gal Washer"
click at [348, 427] on button "Add 16mm Gal Washer to kit" at bounding box center [408, 444] width 318 height 34
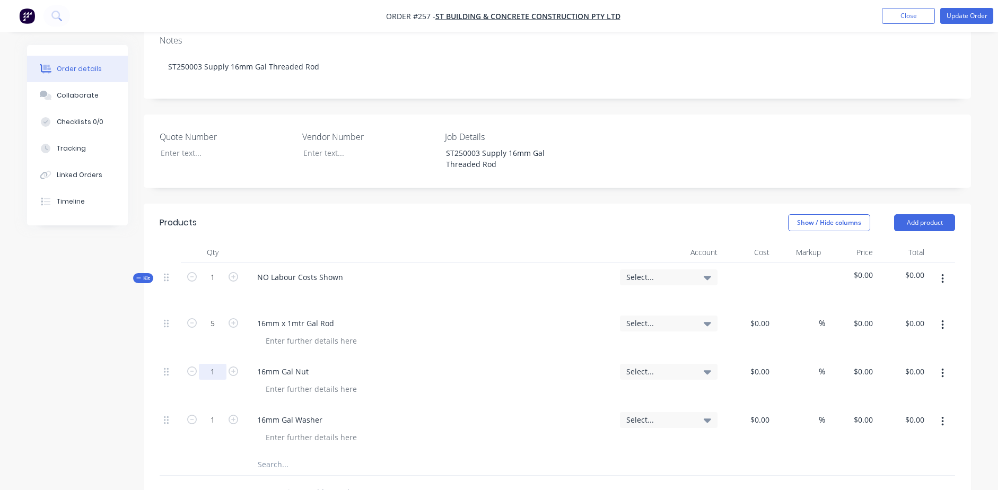
click at [217, 332] on input "1" at bounding box center [213, 324] width 28 height 16
type input "60"
click at [214, 332] on input "1" at bounding box center [213, 324] width 28 height 16
type input "60"
click at [275, 454] on input "text" at bounding box center [363, 464] width 212 height 21
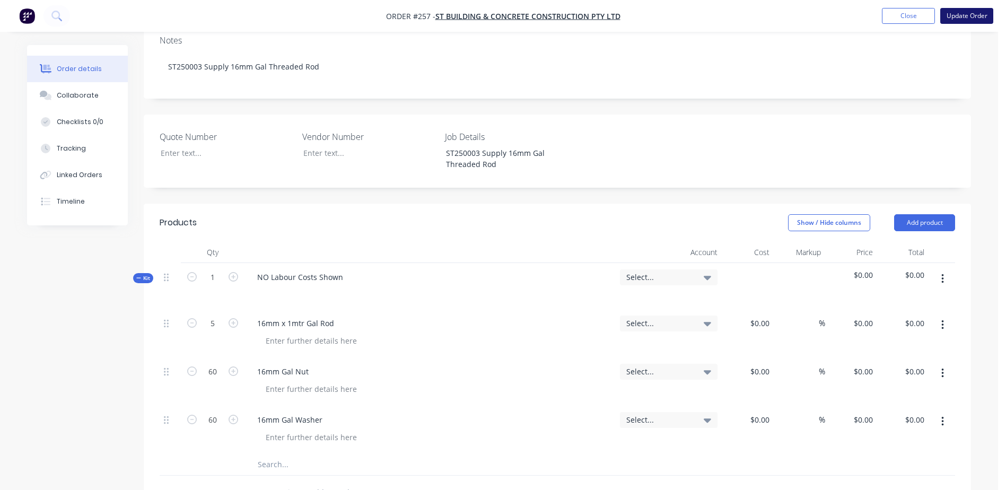
click at [954, 20] on button "Update Order" at bounding box center [967, 16] width 53 height 16
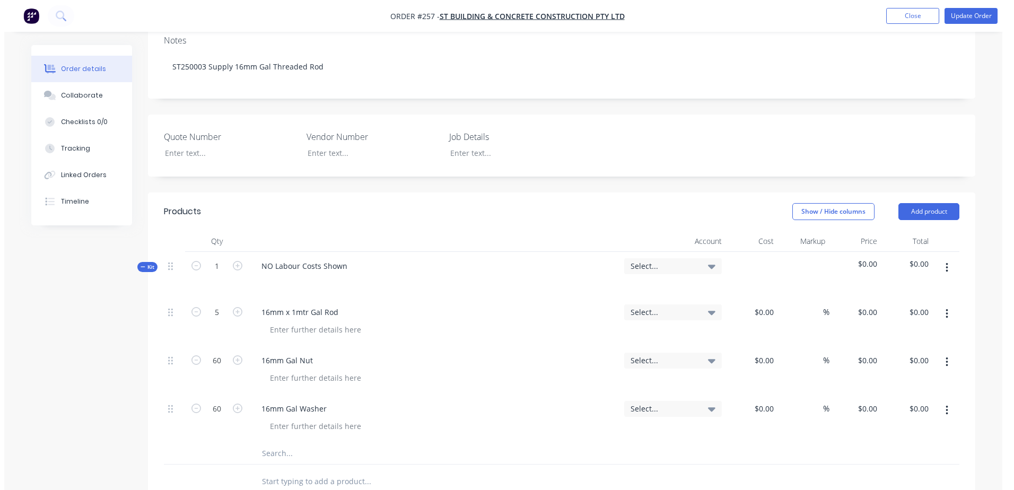
scroll to position [0, 0]
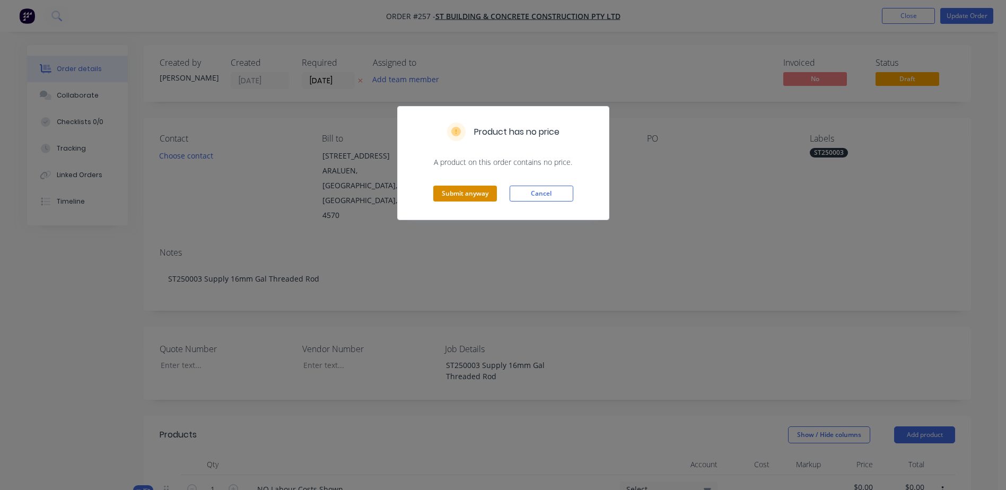
click at [470, 188] on button "Submit anyway" at bounding box center [465, 194] width 64 height 16
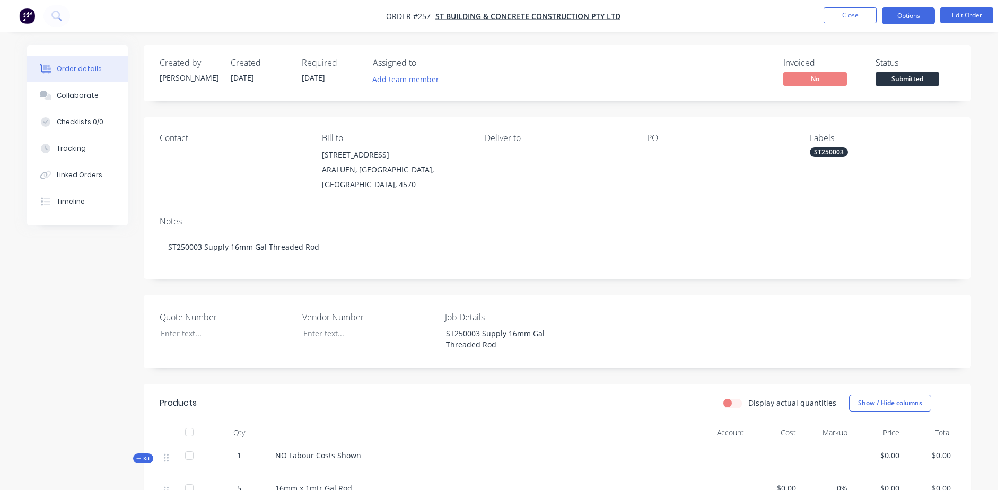
click at [903, 11] on button "Options" at bounding box center [908, 15] width 53 height 17
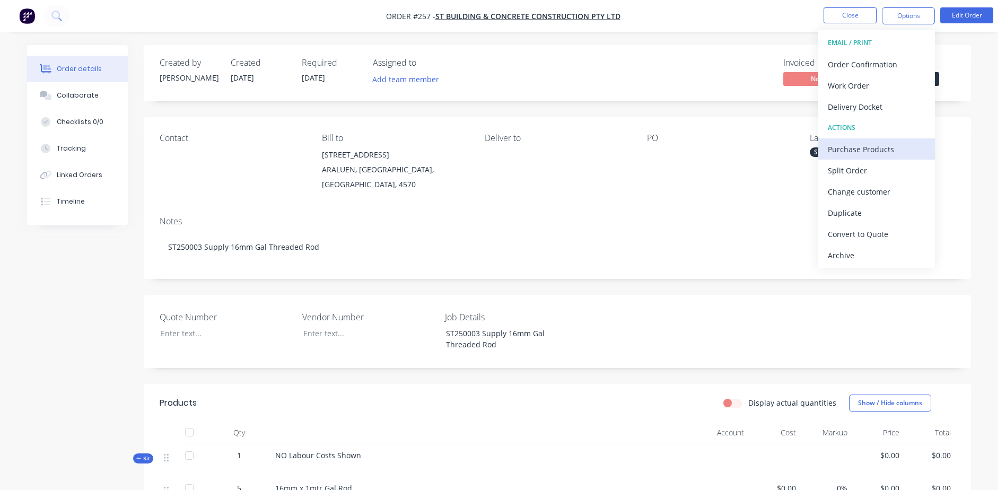
click at [895, 146] on div "Purchase Products" at bounding box center [877, 149] width 98 height 15
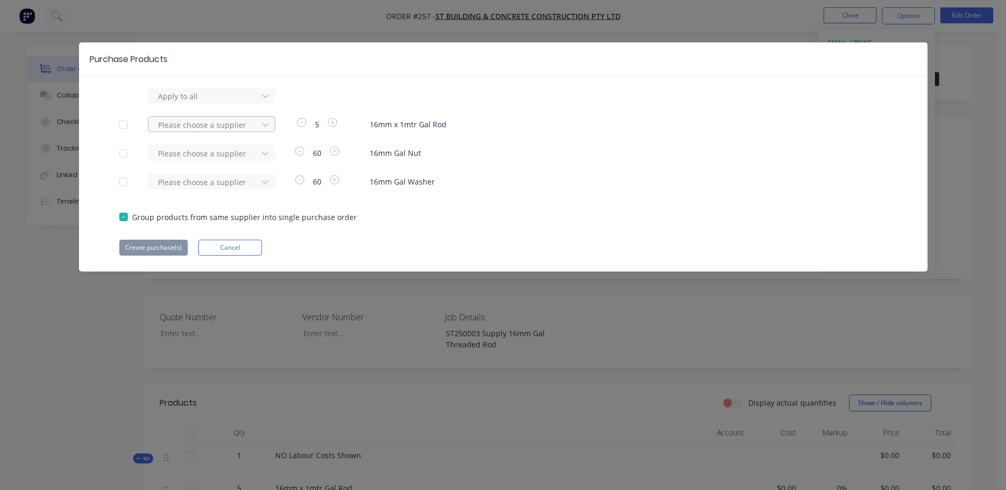
click at [208, 103] on div at bounding box center [204, 96] width 95 height 13
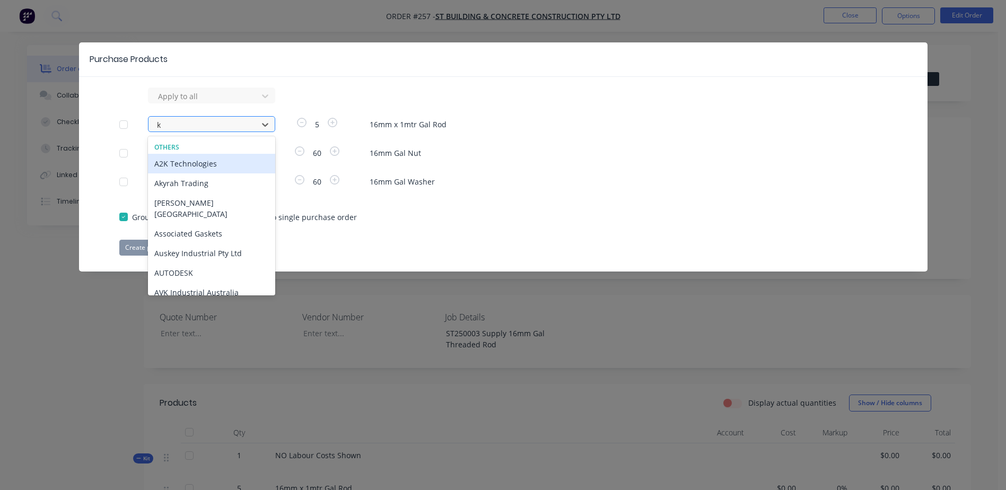
type input "kj"
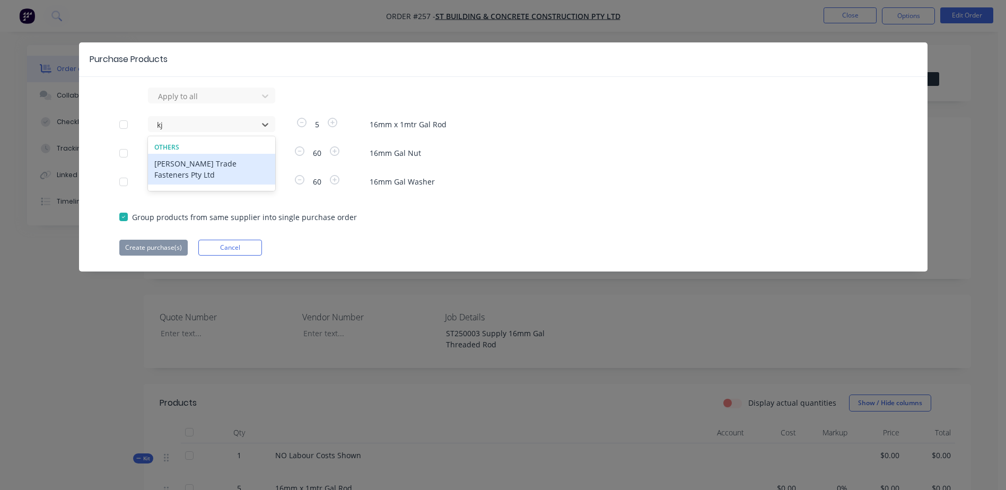
click at [212, 167] on div "[PERSON_NAME] Trade Fasteners Pty Ltd" at bounding box center [211, 169] width 127 height 31
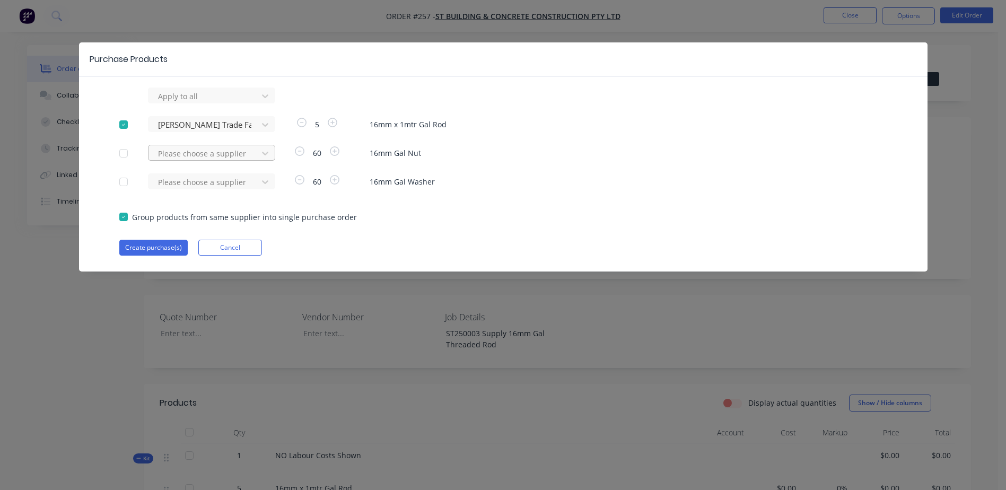
click at [201, 103] on div at bounding box center [204, 96] width 95 height 13
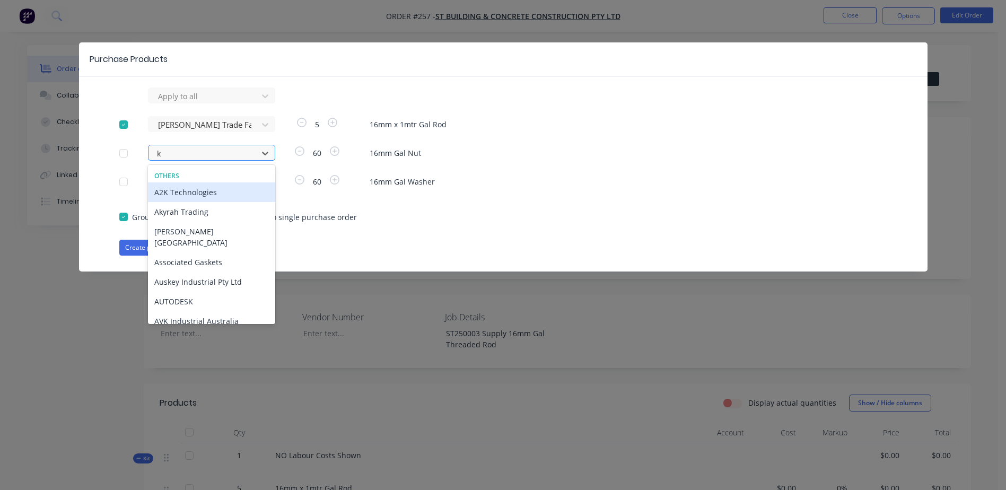
type input "kj"
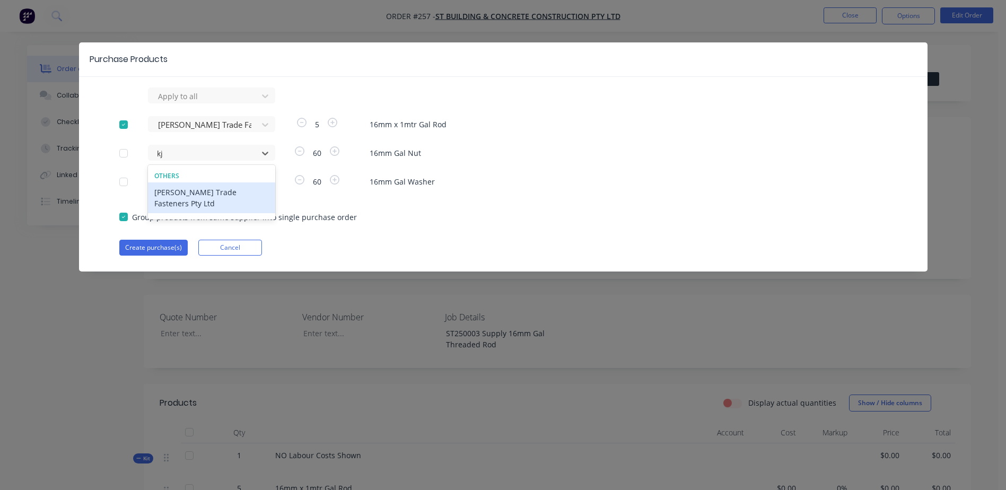
click at [208, 191] on div "[PERSON_NAME] Trade Fasteners Pty Ltd" at bounding box center [211, 197] width 127 height 31
click at [185, 103] on div at bounding box center [204, 96] width 95 height 13
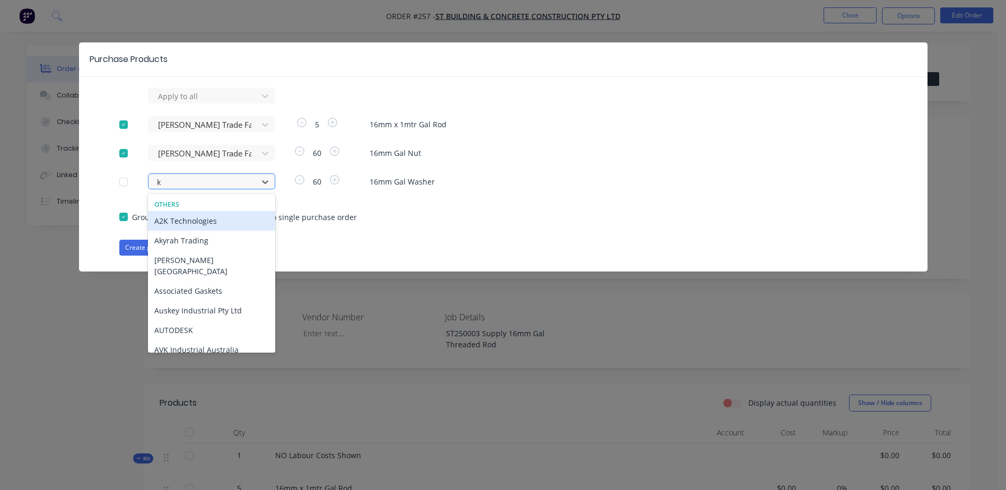
type input "kj"
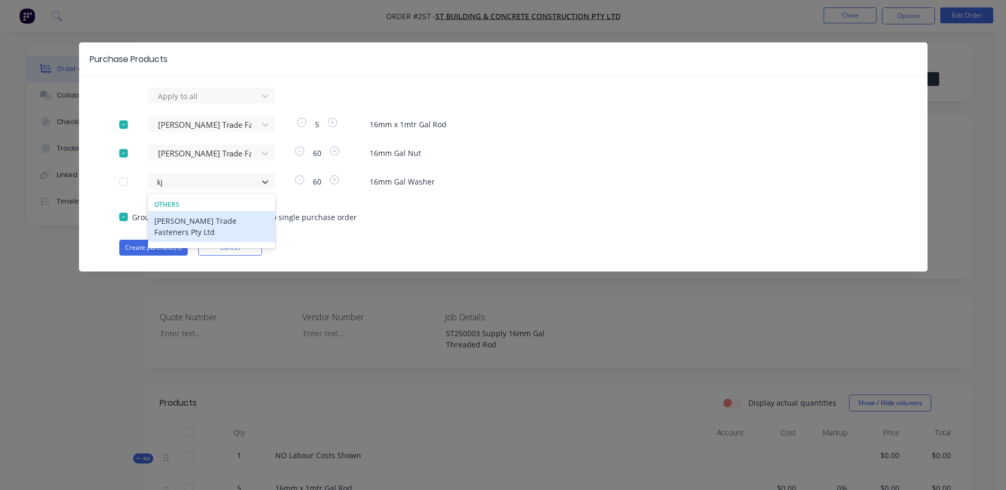
click at [174, 224] on div "[PERSON_NAME] Trade Fasteners Pty Ltd" at bounding box center [211, 226] width 127 height 31
click at [137, 249] on button "Create purchase(s)" at bounding box center [153, 248] width 68 height 16
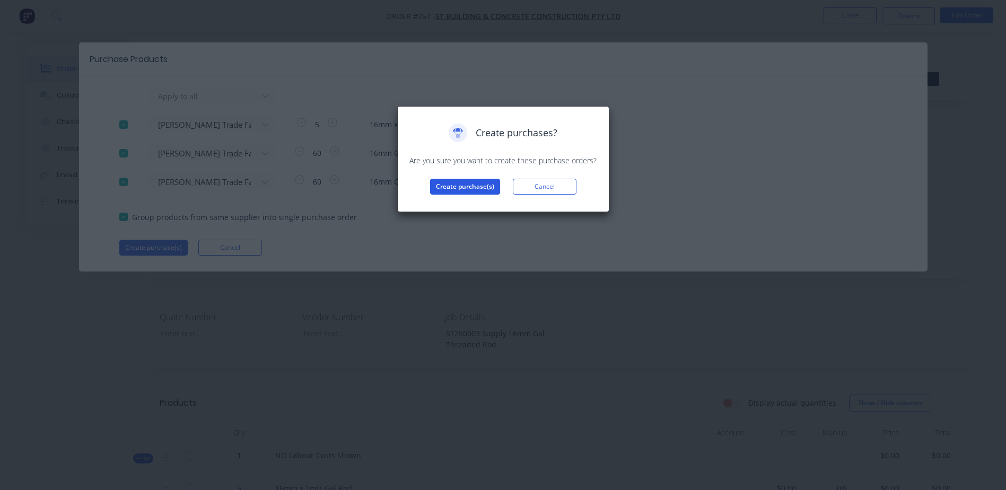
click at [454, 186] on button "Create purchase(s)" at bounding box center [465, 187] width 70 height 16
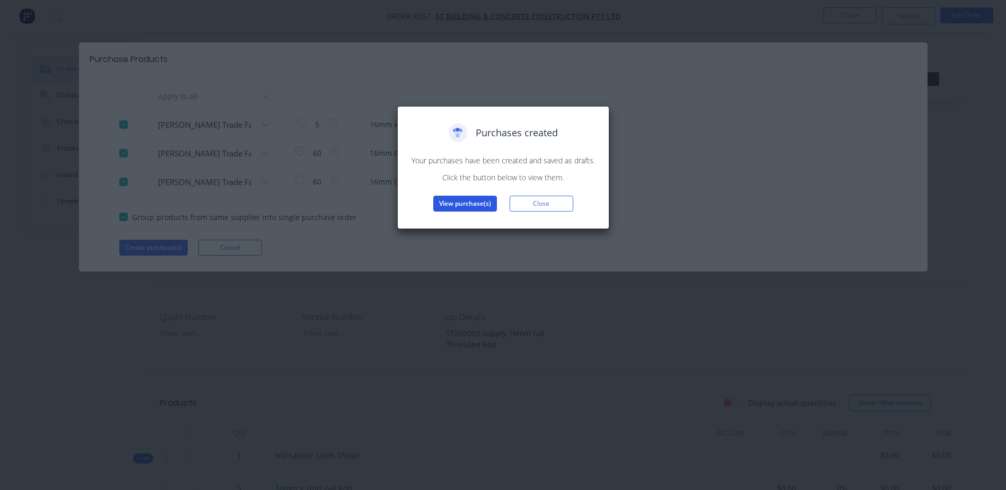
click at [467, 203] on button "View purchase(s)" at bounding box center [465, 204] width 64 height 16
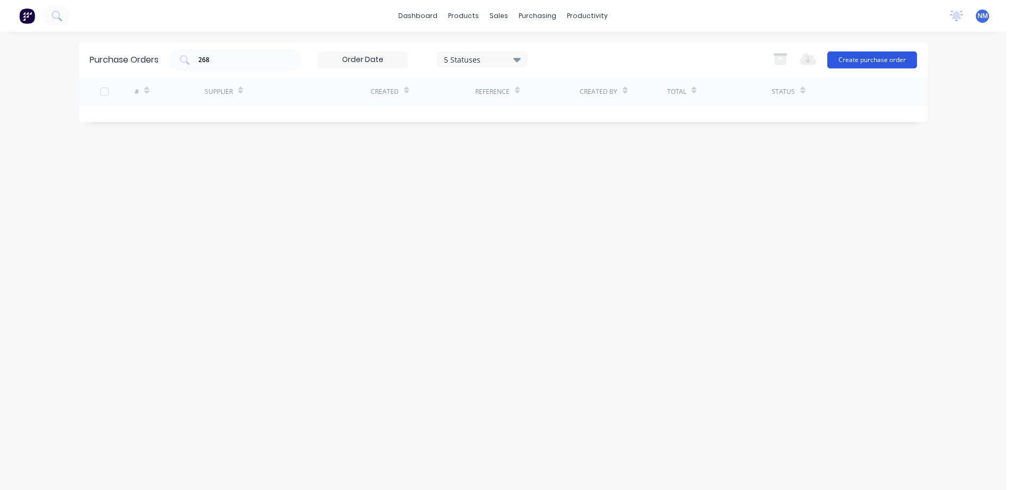
click at [846, 57] on button "Create purchase order" at bounding box center [873, 59] width 90 height 17
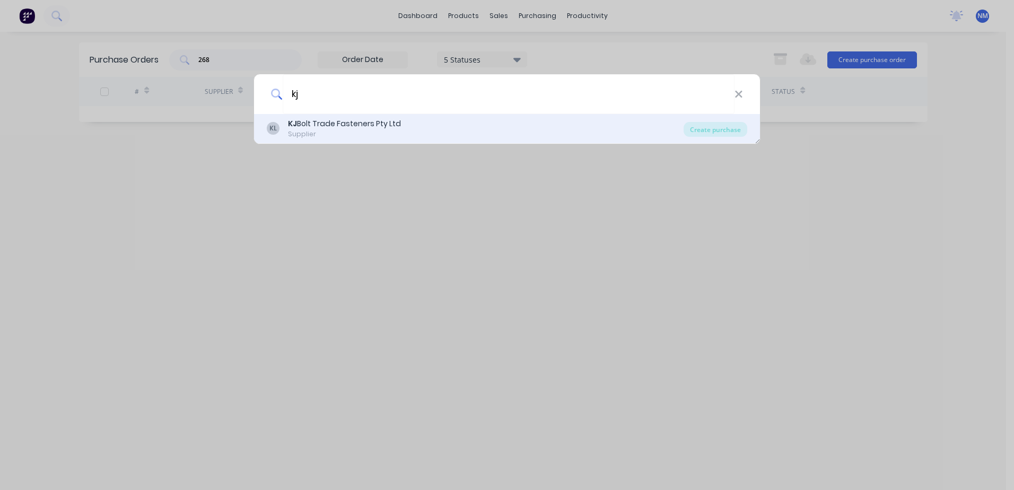
type input "kj"
click at [333, 132] on div "Supplier" at bounding box center [344, 134] width 113 height 10
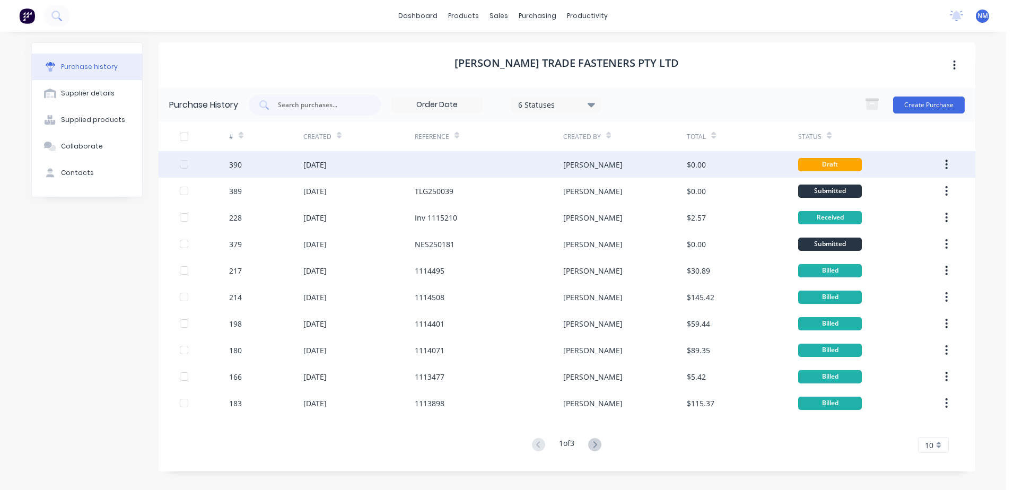
click at [490, 156] on div at bounding box center [489, 164] width 149 height 27
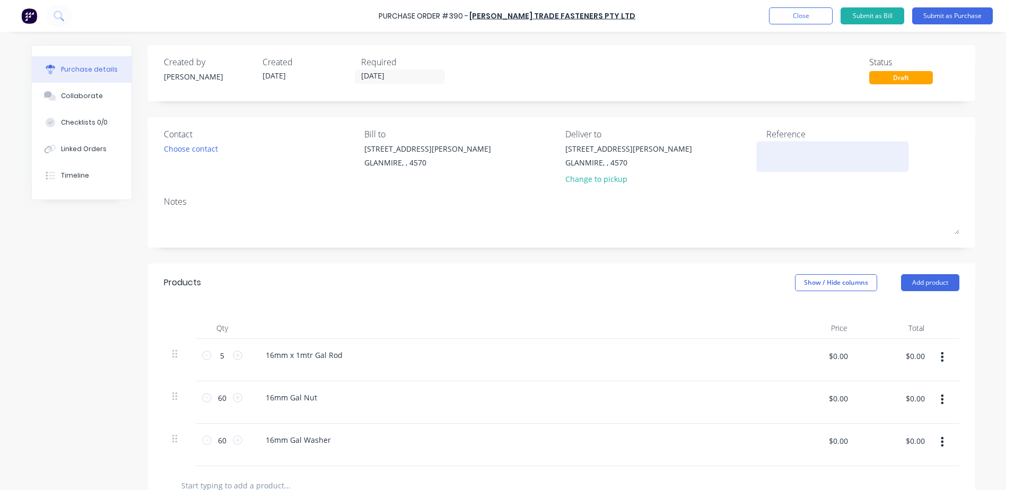
click at [788, 153] on textarea at bounding box center [833, 155] width 133 height 24
type textarea "T"
type textarea "x"
type textarea "S"
type textarea "x"
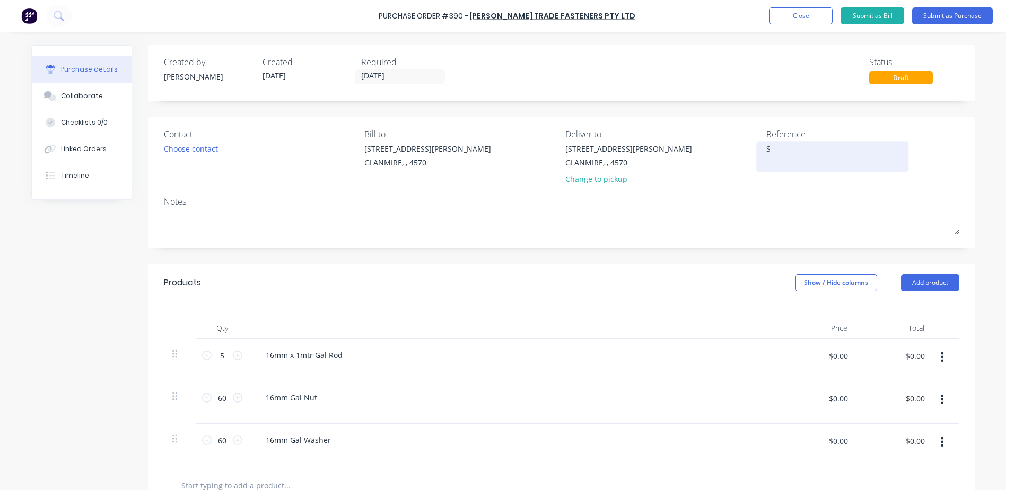
type textarea "ST"
type textarea "x"
type textarea "ST2"
type textarea "x"
type textarea "ST25"
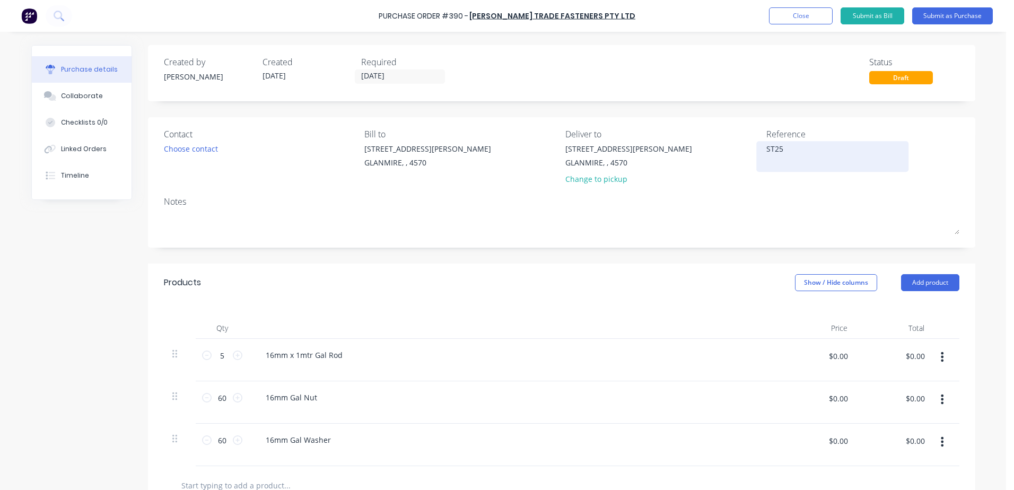
type textarea "x"
type textarea "ST250"
type textarea "x"
type textarea "ST2500"
type textarea "x"
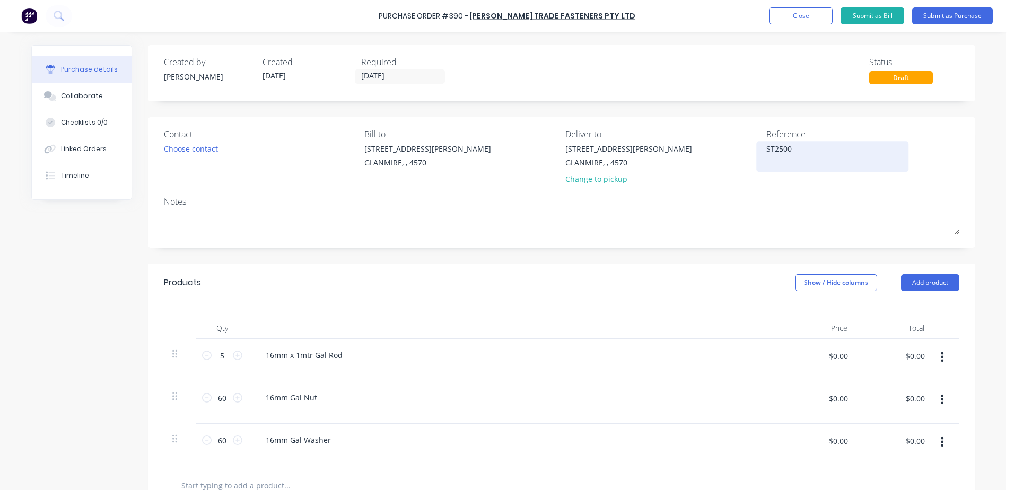
type textarea "ST25000"
type textarea "x"
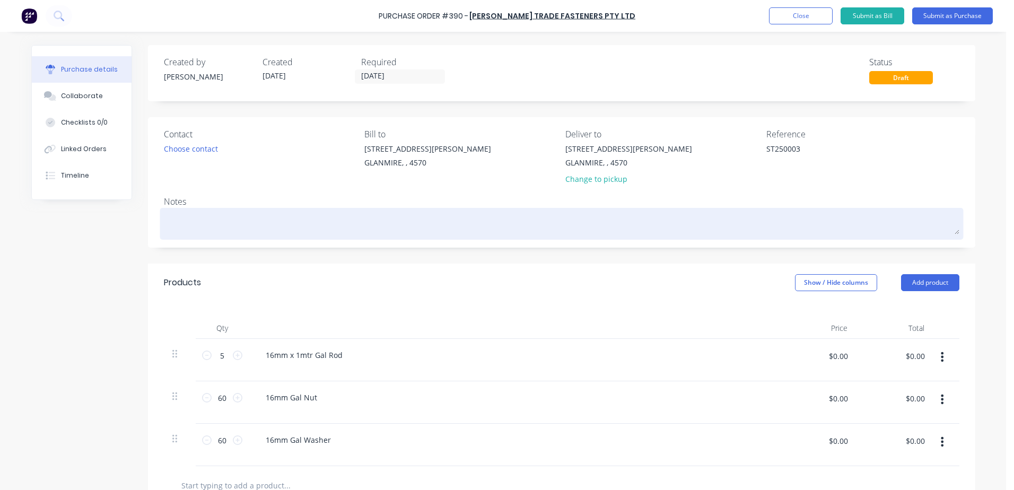
type textarea "ST250003"
type textarea "x"
type textarea "ST250003"
click at [218, 214] on textarea at bounding box center [562, 223] width 796 height 24
type textarea "x"
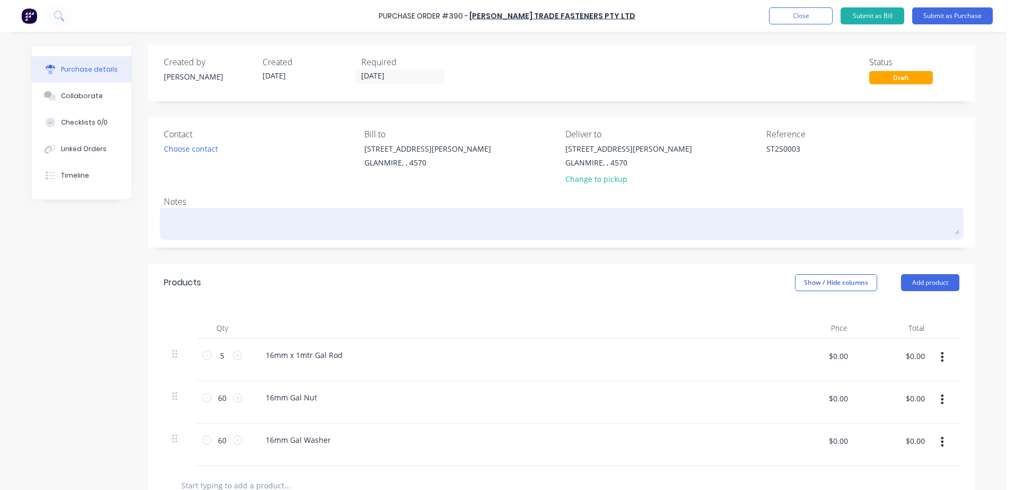
type textarea "S"
type textarea "x"
type textarea "ST"
type textarea "x"
type textarea "ST2"
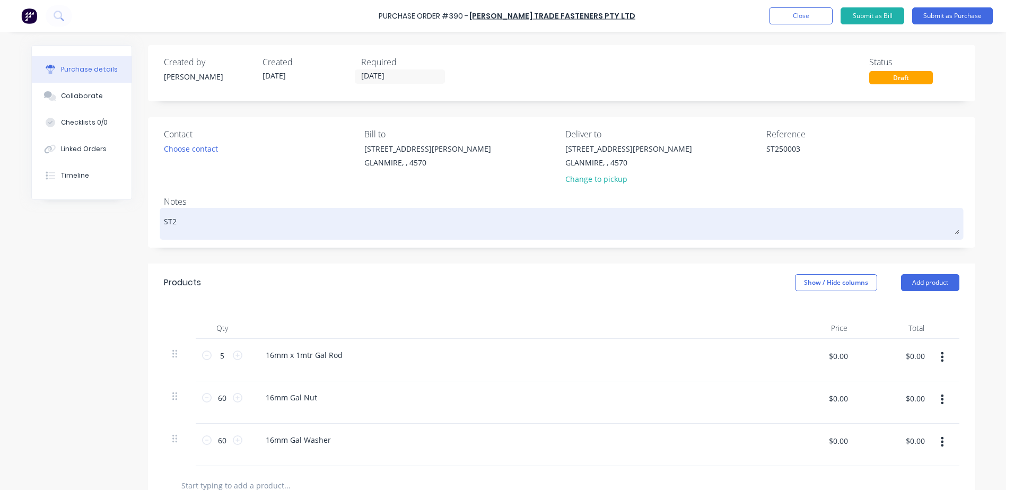
type textarea "x"
type textarea "ST25"
type textarea "x"
type textarea "ST250"
type textarea "x"
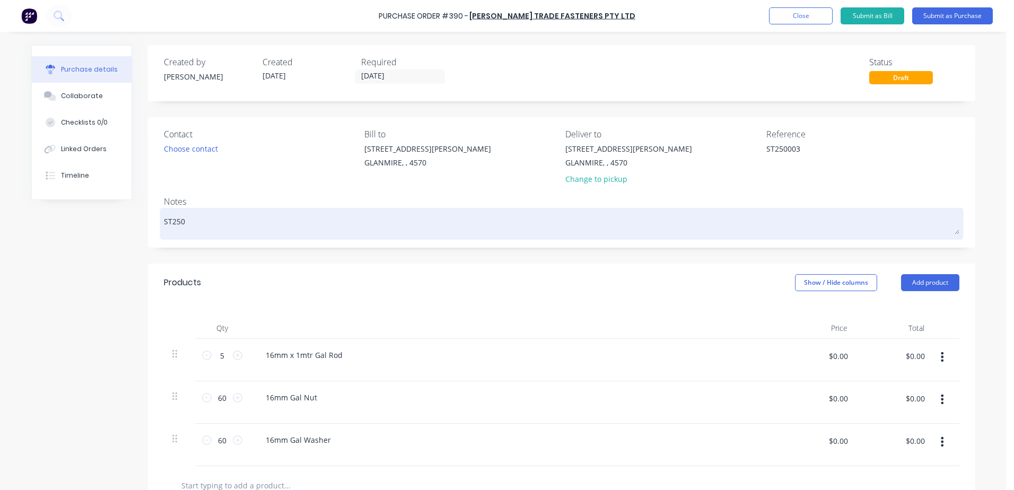
type textarea "ST2500"
type textarea "x"
type textarea "ST25003"
type textarea "x"
type textarea "ST2500"
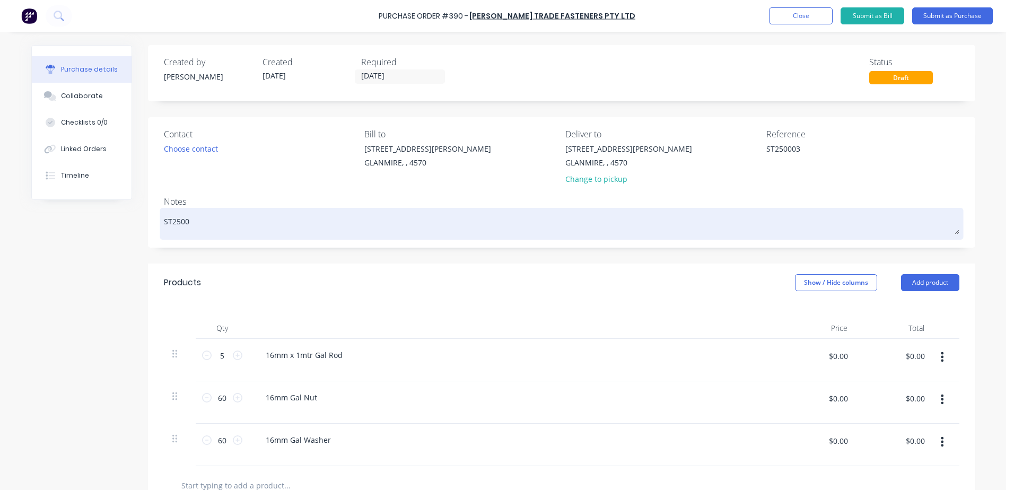
type textarea "x"
type textarea "ST25000"
type textarea "x"
type textarea "ST250003"
type textarea "x"
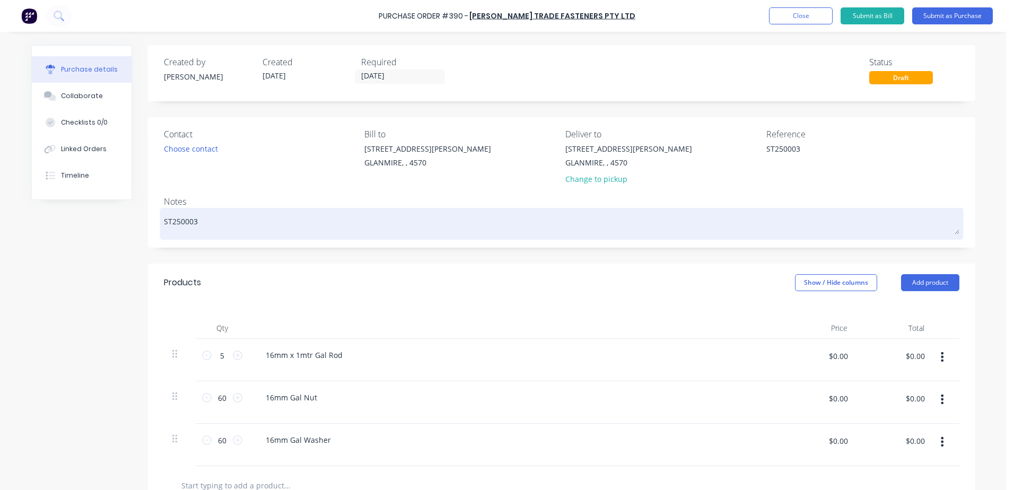
type textarea "ST250003-"
type textarea "x"
type textarea "ST250003-"
type textarea "x"
type textarea "ST250003- g"
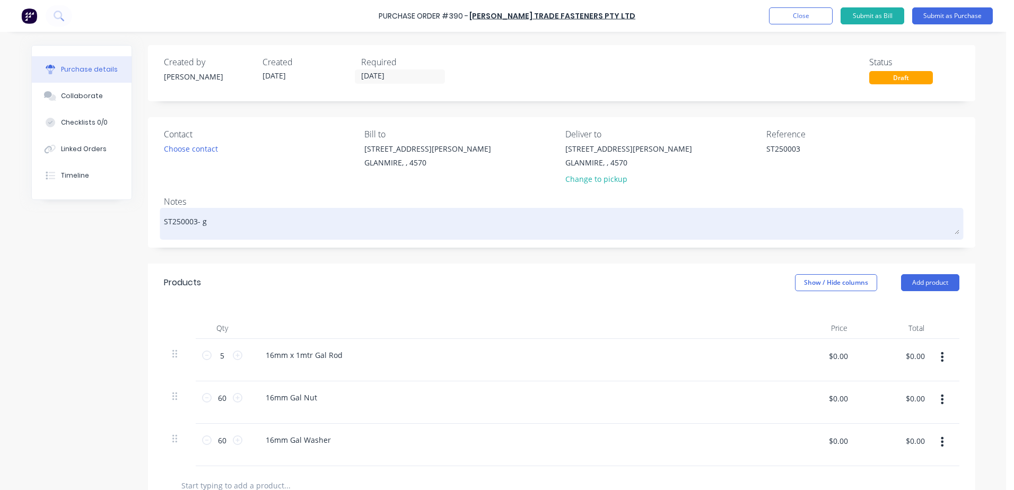
type textarea "x"
type textarea "ST250003- gl"
type textarea "x"
type textarea "ST250003- gle"
type textarea "x"
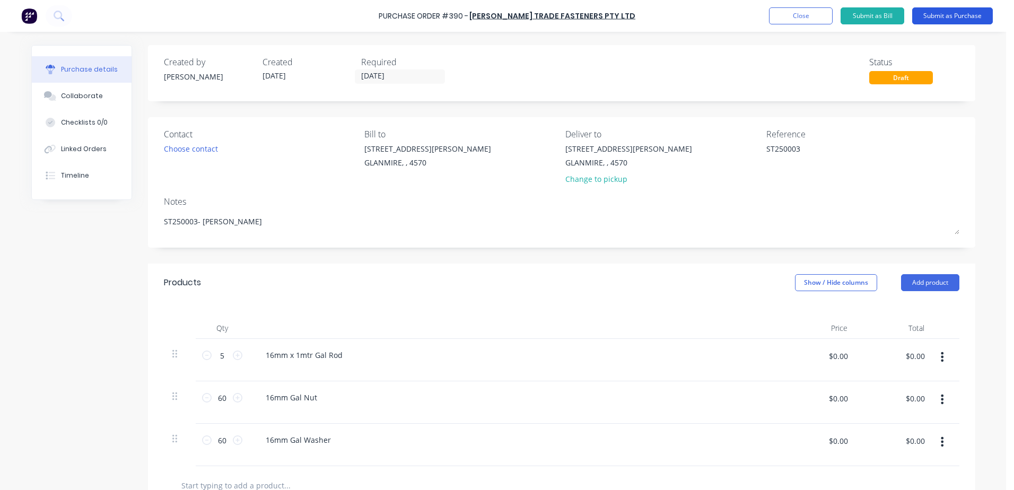
type textarea "ST250003- [PERSON_NAME]"
type textarea "x"
type textarea "ST250003- [PERSON_NAME]"
click at [937, 18] on button "Submit as Purchase" at bounding box center [952, 15] width 81 height 17
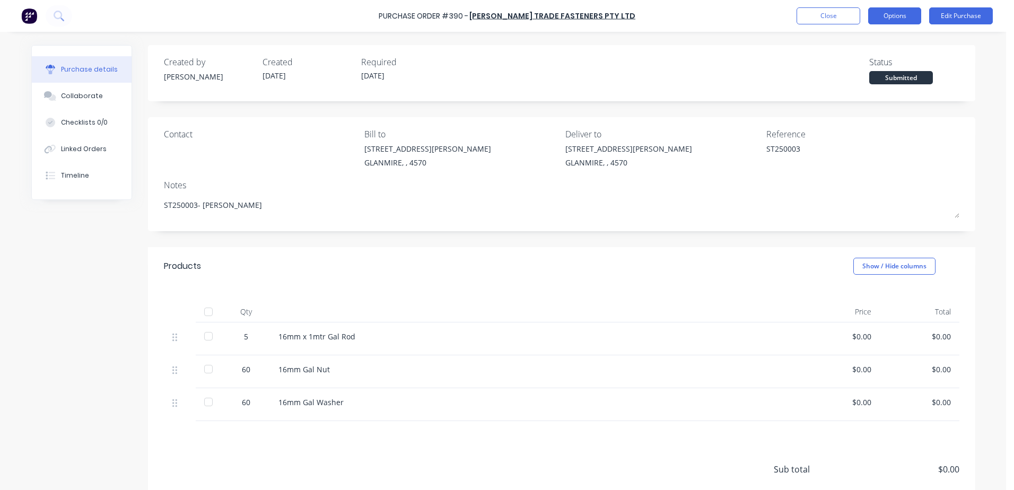
click at [905, 16] on button "Options" at bounding box center [894, 15] width 53 height 17
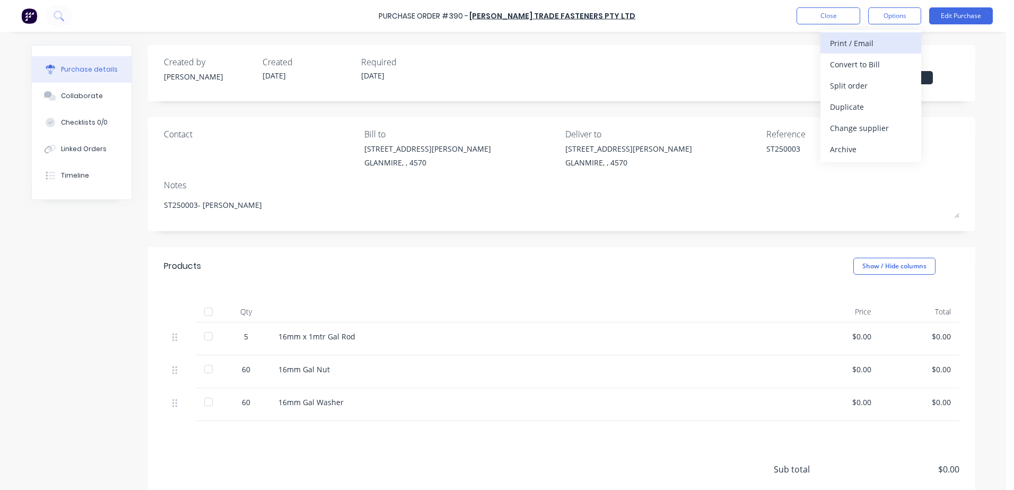
click at [889, 47] on div "Print / Email" at bounding box center [871, 43] width 82 height 15
click at [865, 60] on div "With pricing" at bounding box center [871, 64] width 82 height 15
type textarea "x"
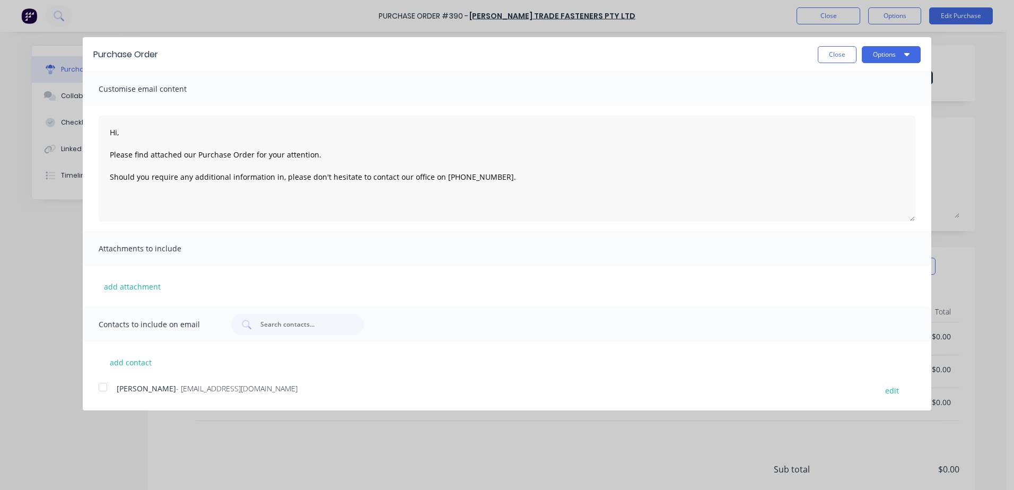
drag, startPoint x: 103, startPoint y: 386, endPoint x: 380, endPoint y: 265, distance: 302.7
click at [103, 386] on div at bounding box center [102, 387] width 21 height 21
type textarea "Hi, Please find attached our Purchase Order for your attention. Should you requ…"
click at [898, 57] on button "Options" at bounding box center [891, 54] width 59 height 17
click at [867, 100] on div "Email" at bounding box center [871, 102] width 82 height 15
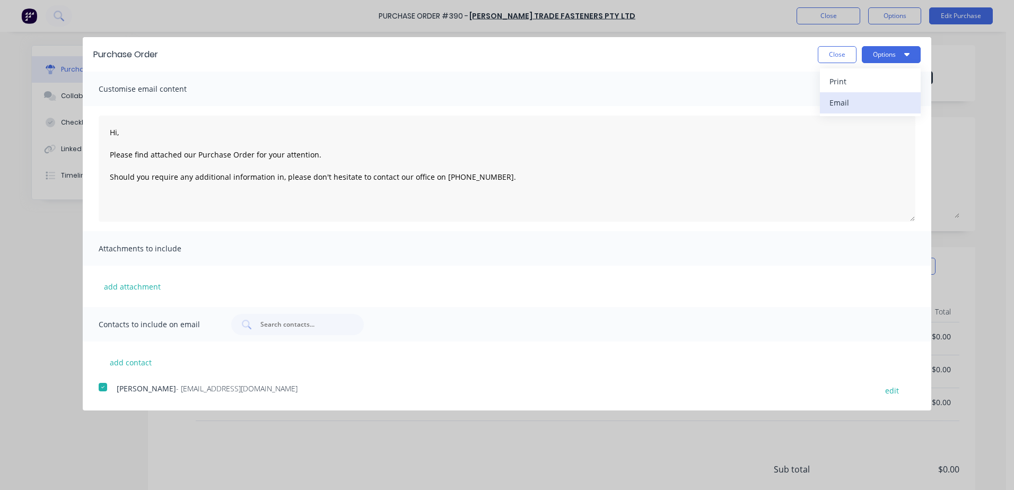
type textarea "x"
type textarea "Hi, Please find attached our Purchase Order for your attention. Should you requ…"
type textarea "x"
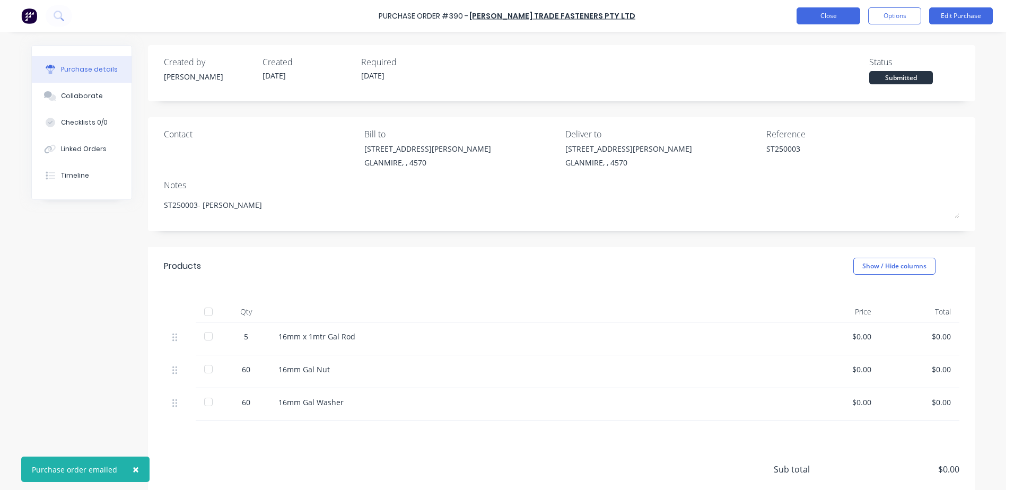
click at [816, 12] on button "Close" at bounding box center [829, 15] width 64 height 17
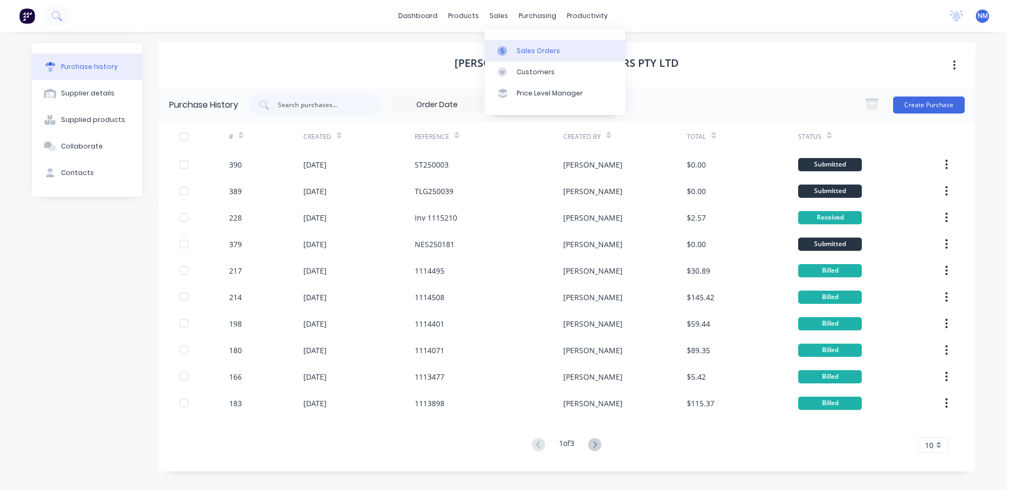
click at [518, 51] on div "Sales Orders" at bounding box center [539, 51] width 44 height 10
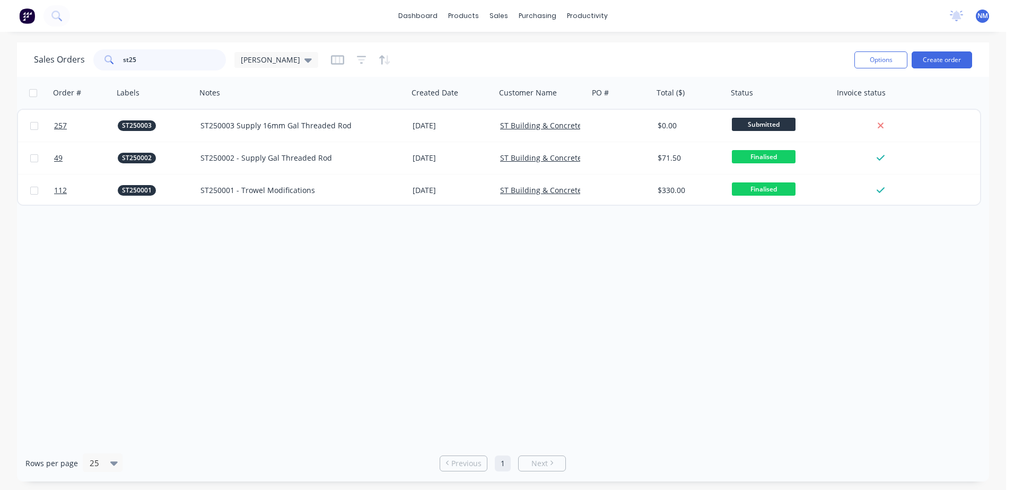
drag, startPoint x: 141, startPoint y: 63, endPoint x: 81, endPoint y: 72, distance: 60.1
click at [81, 72] on div "Sales Orders st25 [PERSON_NAME]" at bounding box center [440, 60] width 812 height 26
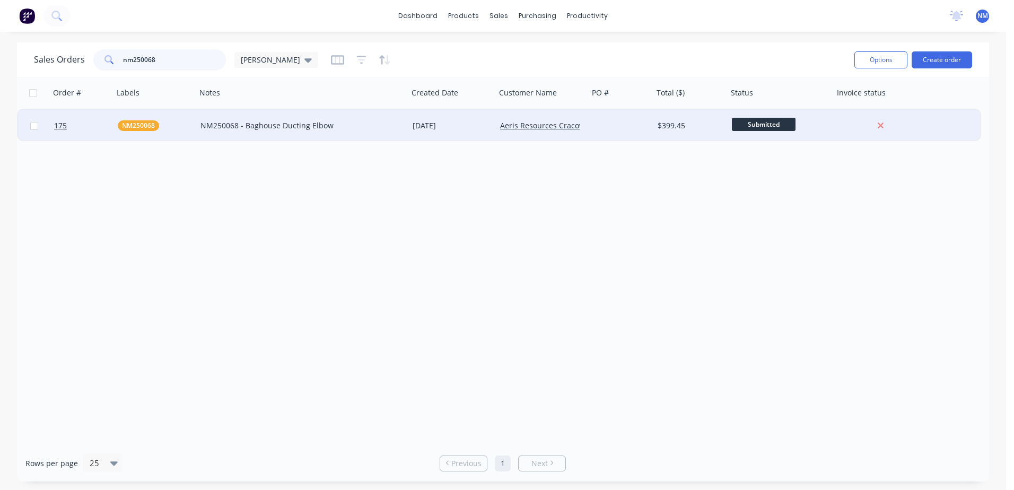
type input "nm250068"
click at [364, 118] on div "NM250068 - Baghouse Ducting Elbow" at bounding box center [302, 126] width 212 height 32
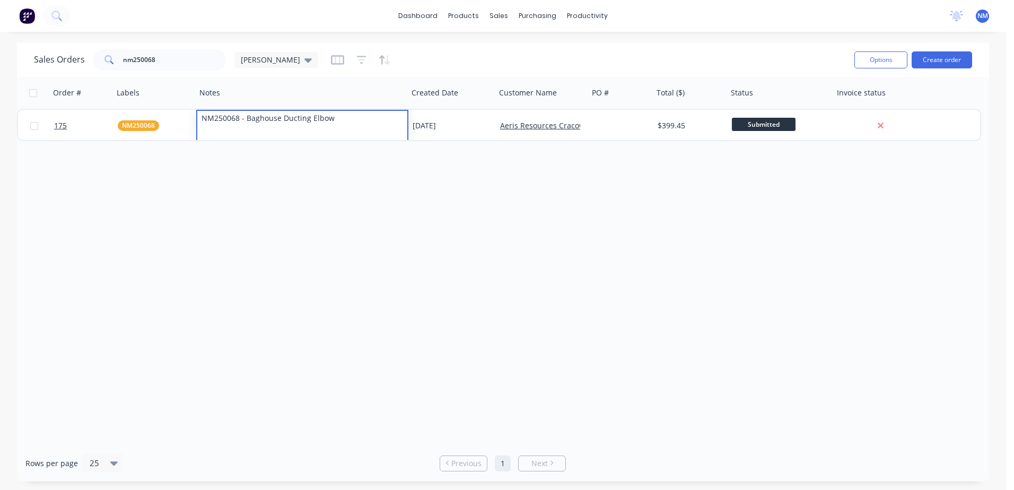
click at [462, 203] on div "Order # Labels Notes Created Date Customer Name PO # Total ($) Status Invoice s…" at bounding box center [503, 261] width 972 height 368
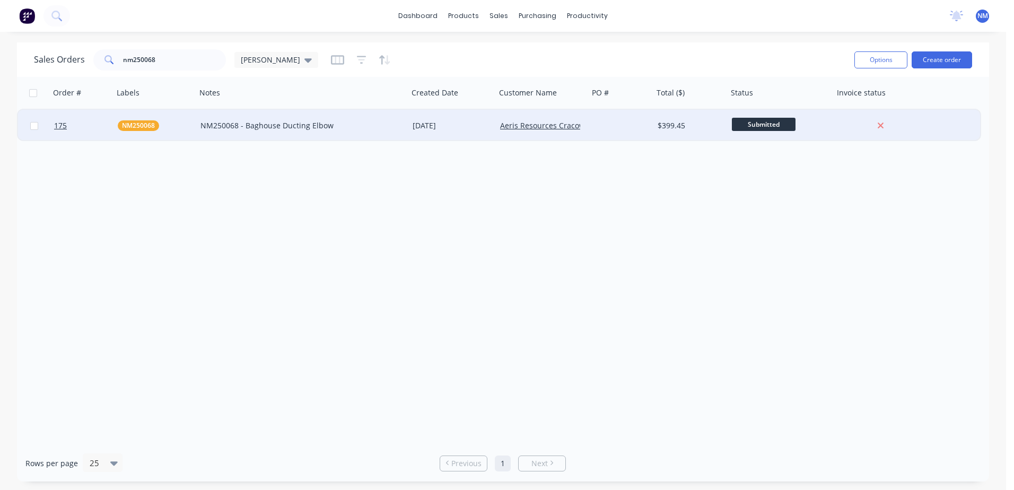
click at [498, 119] on div "Aeris Resources Cracow Operations" at bounding box center [542, 126] width 93 height 32
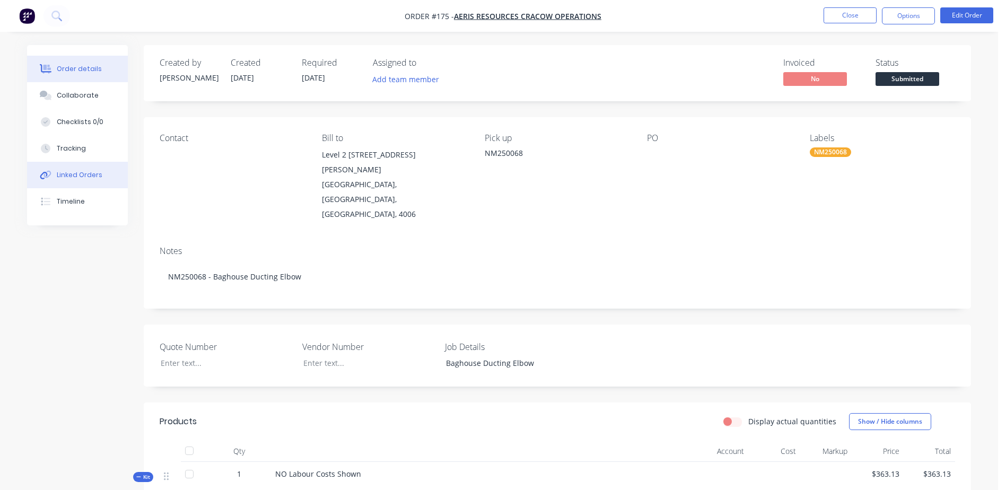
click at [79, 176] on div "Linked Orders" at bounding box center [80, 175] width 46 height 10
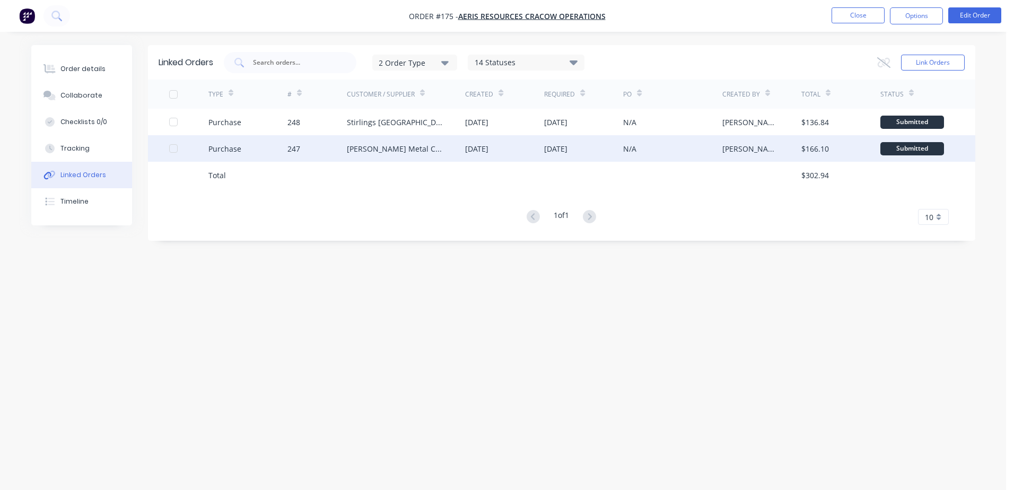
click at [442, 151] on div "[PERSON_NAME] Metal Corp Pty Ltd" at bounding box center [406, 148] width 119 height 27
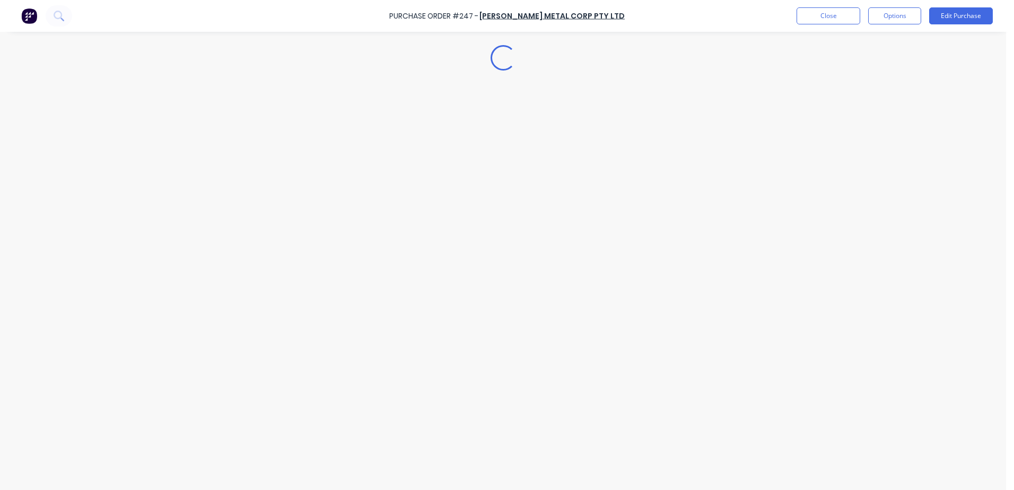
type textarea "x"
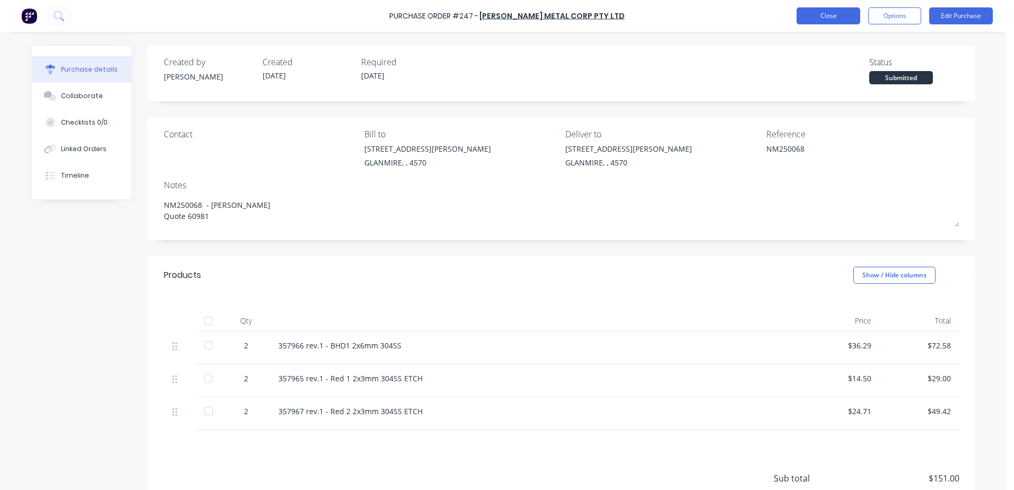
click at [814, 19] on button "Close" at bounding box center [829, 15] width 64 height 17
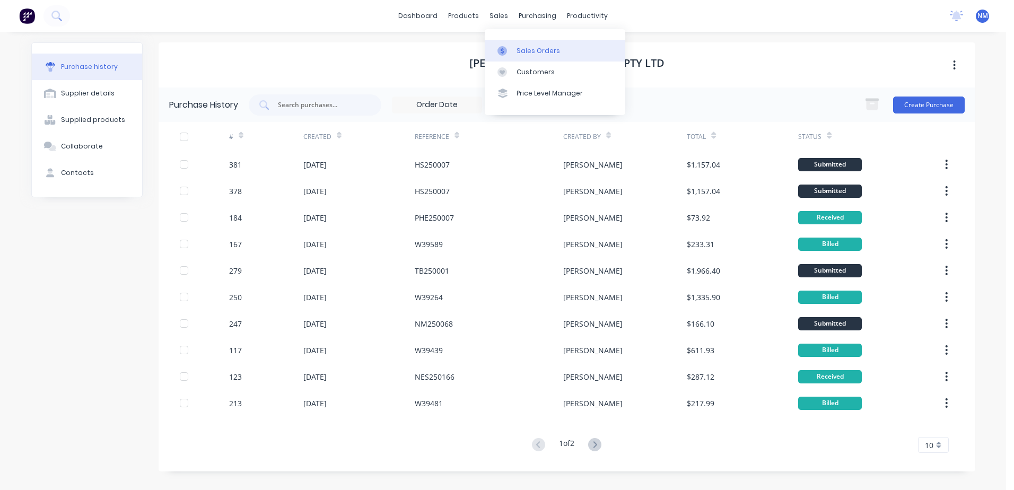
click at [522, 48] on div "Sales Orders" at bounding box center [539, 51] width 44 height 10
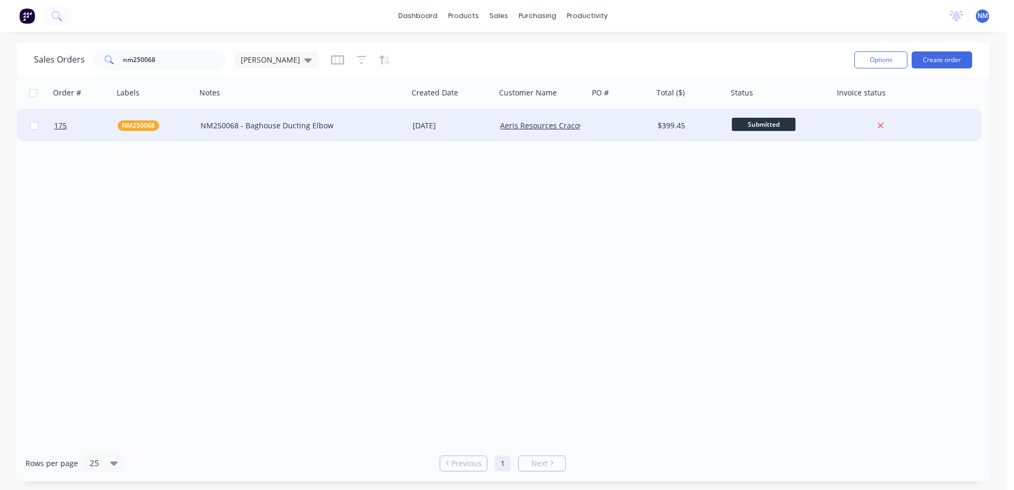
click at [364, 128] on div "NM250068 - Baghouse Ducting Elbow" at bounding box center [298, 125] width 194 height 11
click at [63, 204] on div "Order # Labels Notes Created Date Customer Name PO # Total ($) Status Invoice s…" at bounding box center [503, 261] width 972 height 368
click at [173, 122] on div "NM250068" at bounding box center [153, 125] width 71 height 11
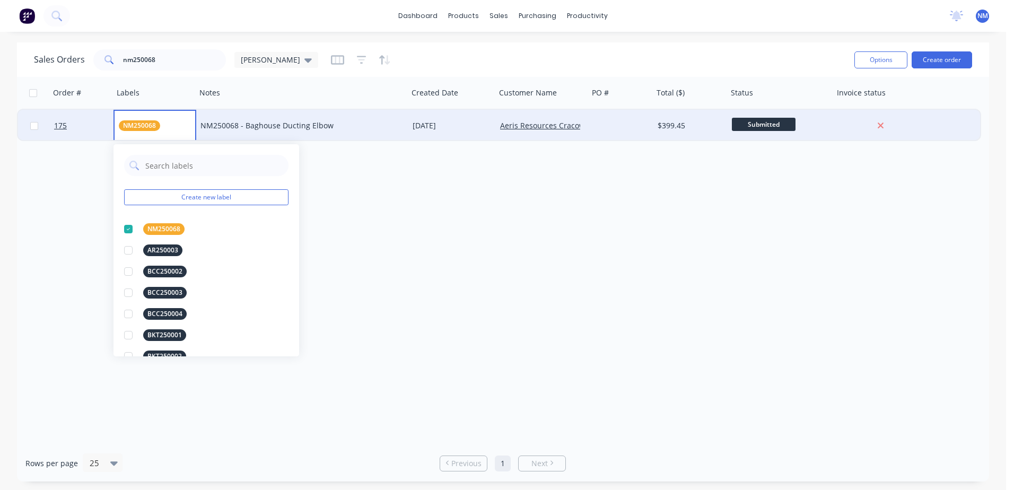
click at [426, 255] on div "Order # Labels Notes Created Date Customer Name PO # Total ($) Status Invoice s…" at bounding box center [503, 261] width 972 height 368
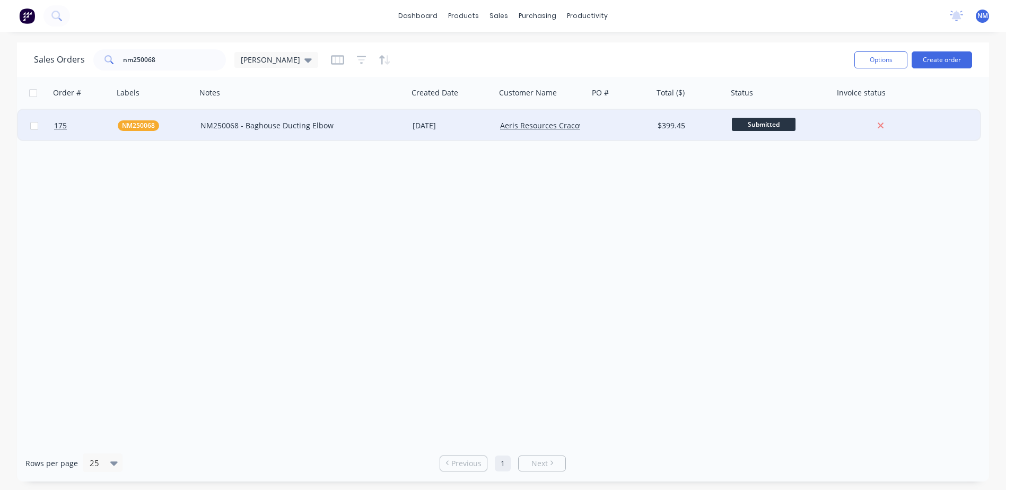
click at [469, 132] on div "[DATE]" at bounding box center [452, 126] width 88 height 32
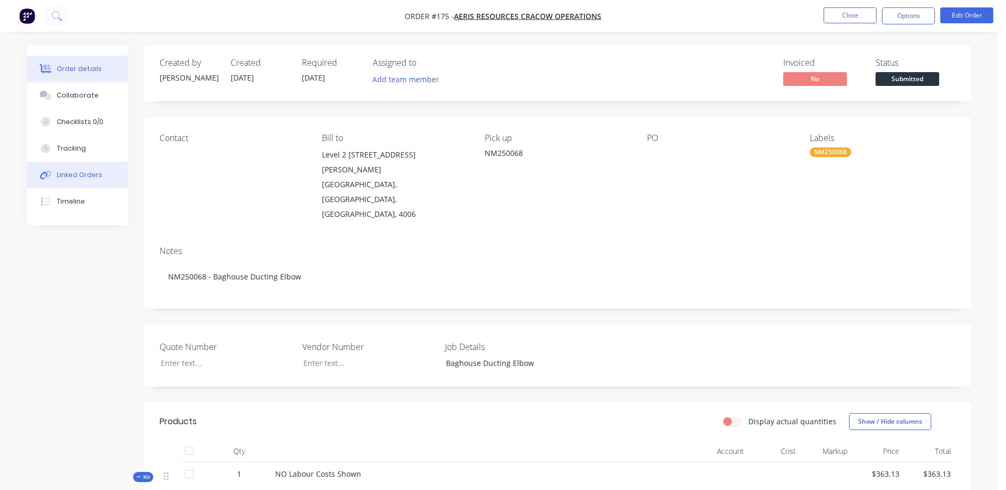
click at [94, 175] on div "Linked Orders" at bounding box center [80, 175] width 46 height 10
